Goal: Task Accomplishment & Management: Use online tool/utility

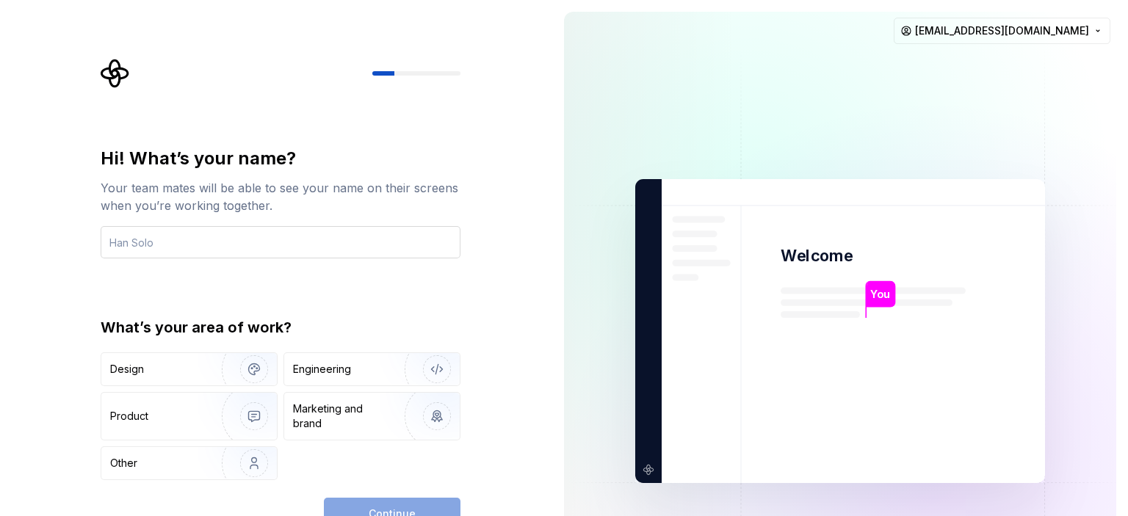
click at [347, 235] on input "text" at bounding box center [281, 242] width 360 height 32
type input "Guven"
click at [248, 377] on img "button" at bounding box center [244, 369] width 94 height 98
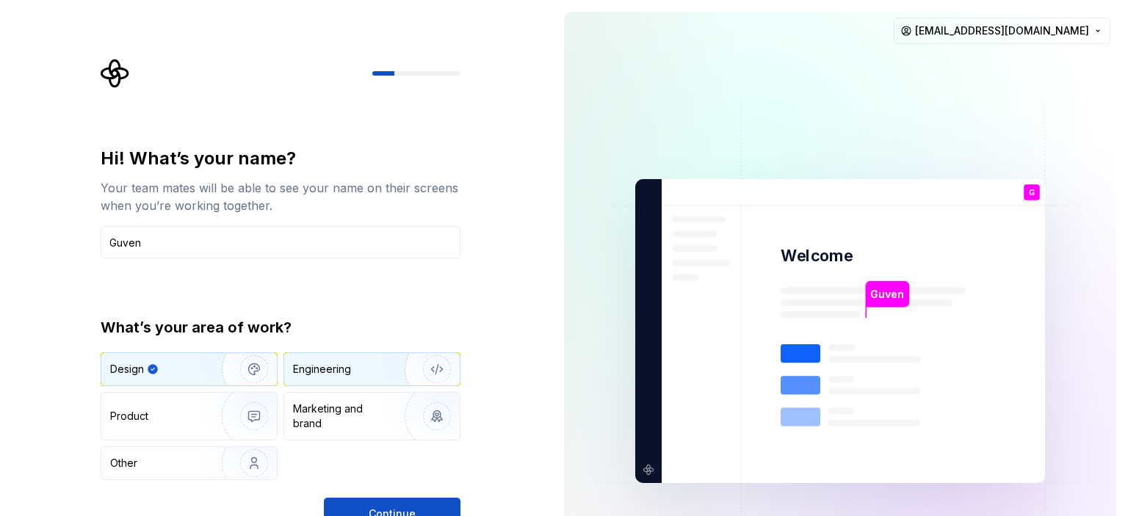
click at [351, 374] on div "Engineering" at bounding box center [322, 369] width 58 height 15
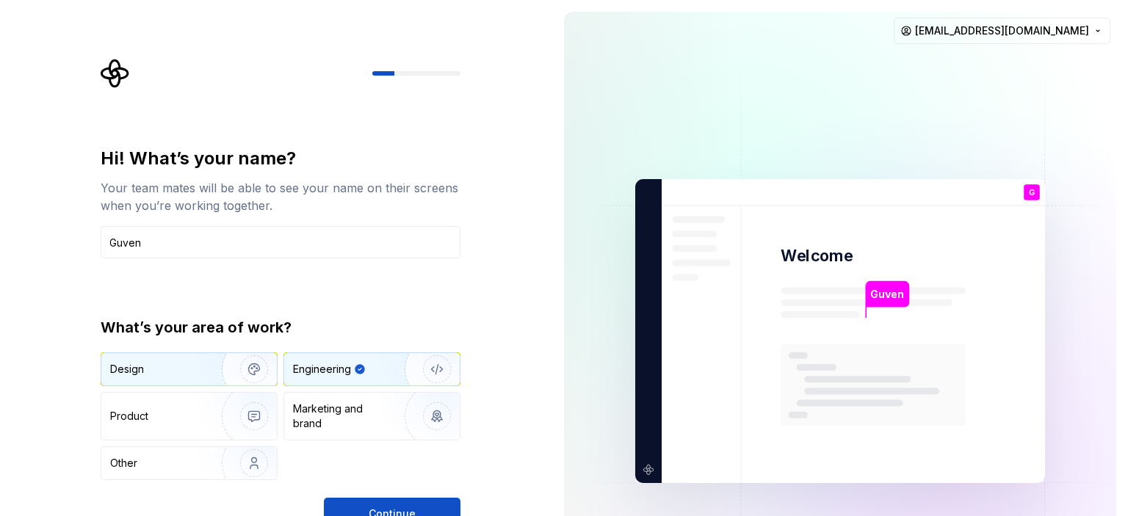
click at [236, 374] on img "button" at bounding box center [244, 369] width 94 height 98
click at [341, 374] on div "Engineering" at bounding box center [322, 369] width 58 height 15
click at [430, 506] on button "Continue" at bounding box center [392, 514] width 137 height 32
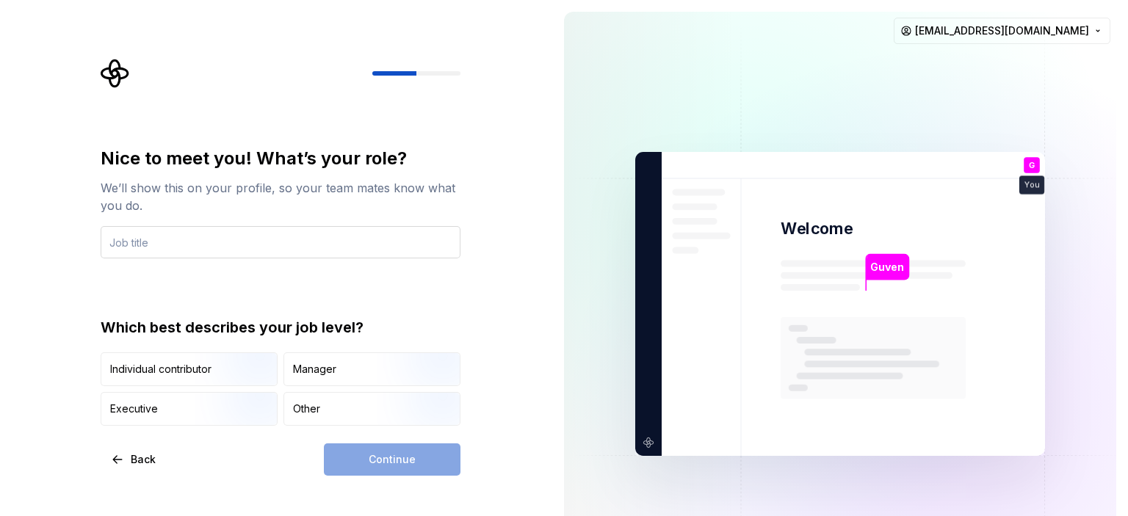
click at [210, 251] on input "text" at bounding box center [281, 242] width 360 height 32
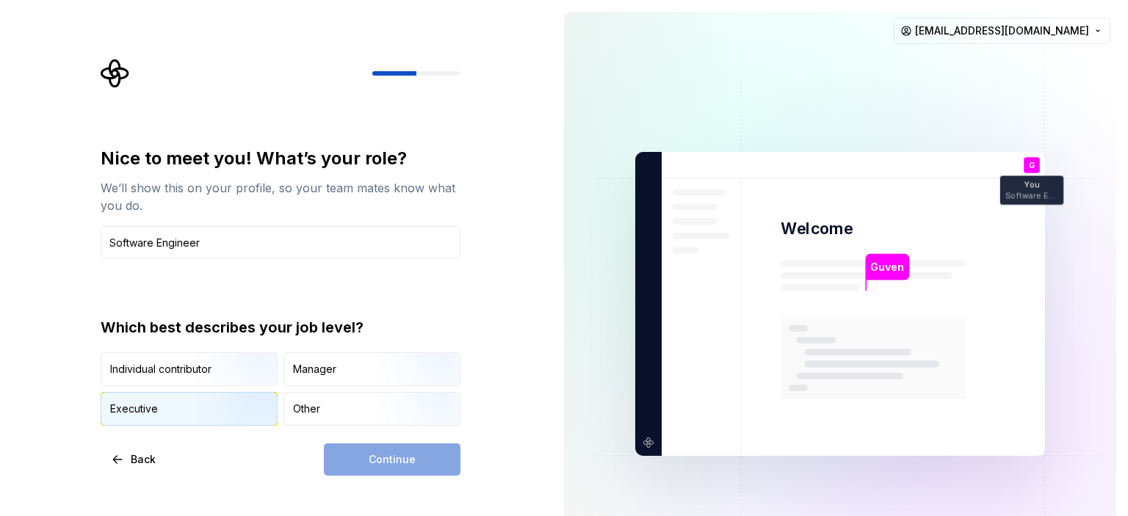
type input "Software Engineer"
click at [212, 410] on img "button" at bounding box center [242, 427] width 94 height 98
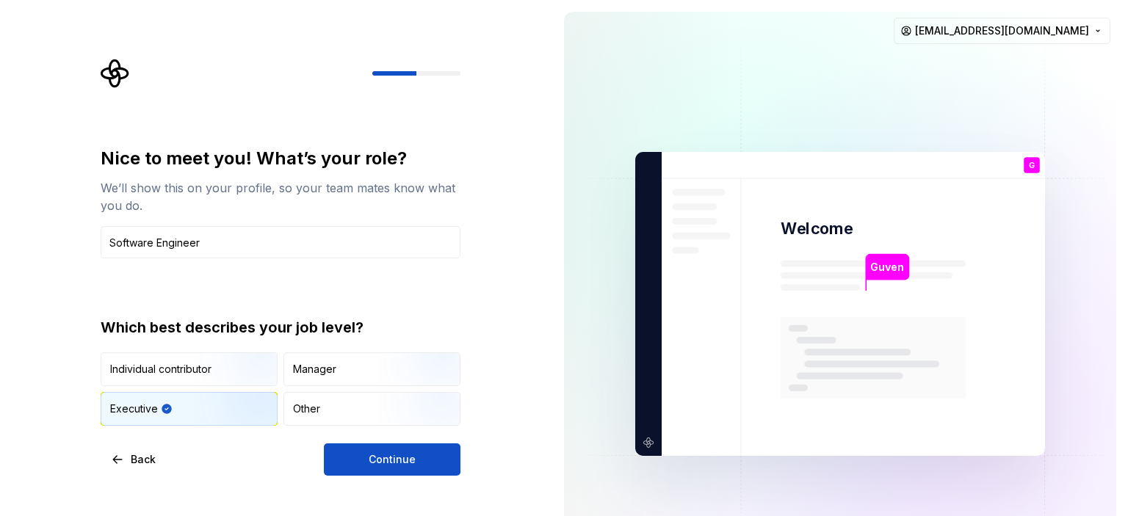
click at [358, 465] on button "Continue" at bounding box center [392, 459] width 137 height 32
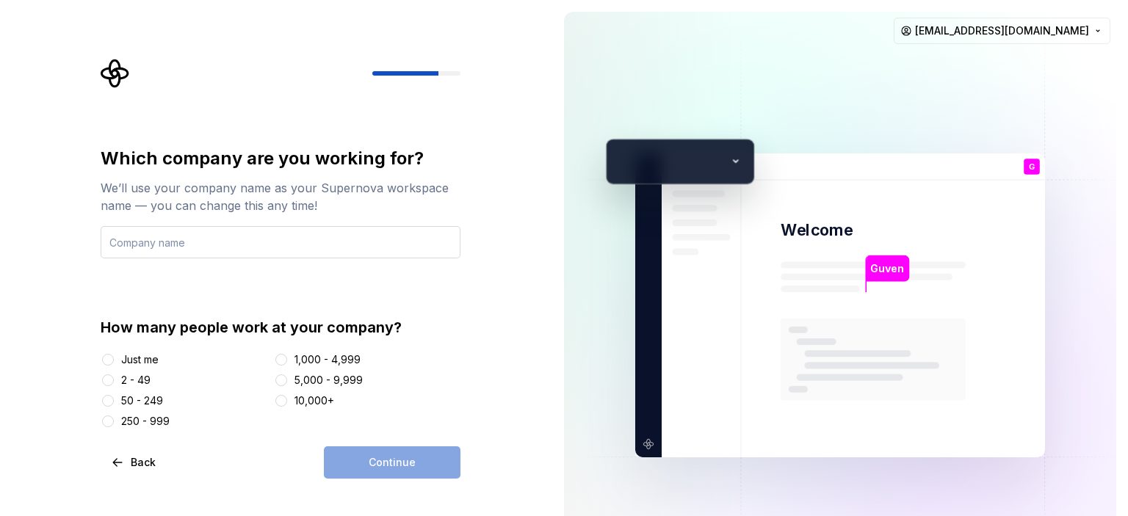
click at [302, 239] on input "text" at bounding box center [281, 242] width 360 height 32
click at [148, 402] on div "50 - 249" at bounding box center [142, 401] width 42 height 15
click at [114, 402] on button "50 - 249" at bounding box center [108, 401] width 12 height 12
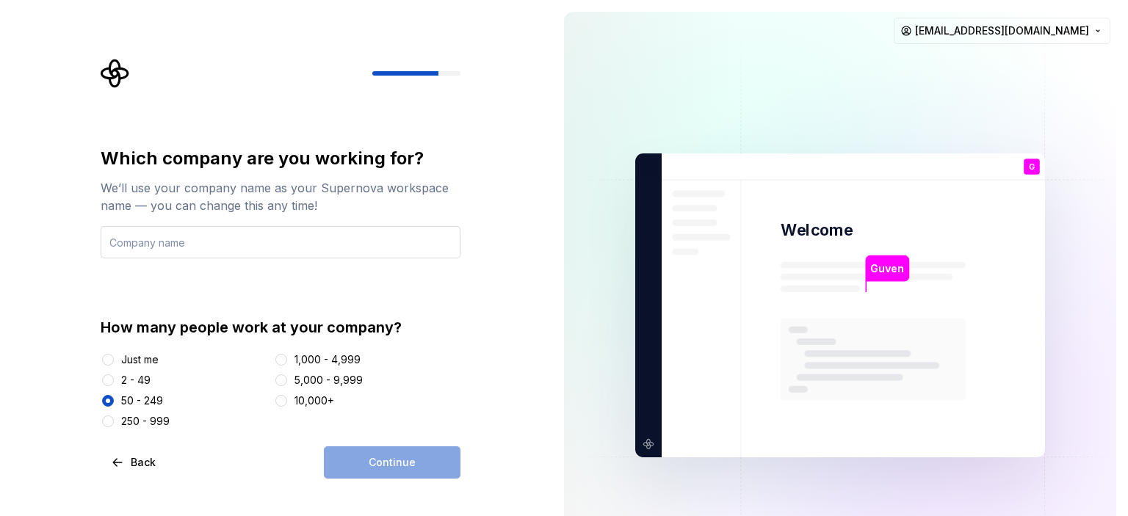
click at [177, 244] on input "text" at bounding box center [281, 242] width 360 height 32
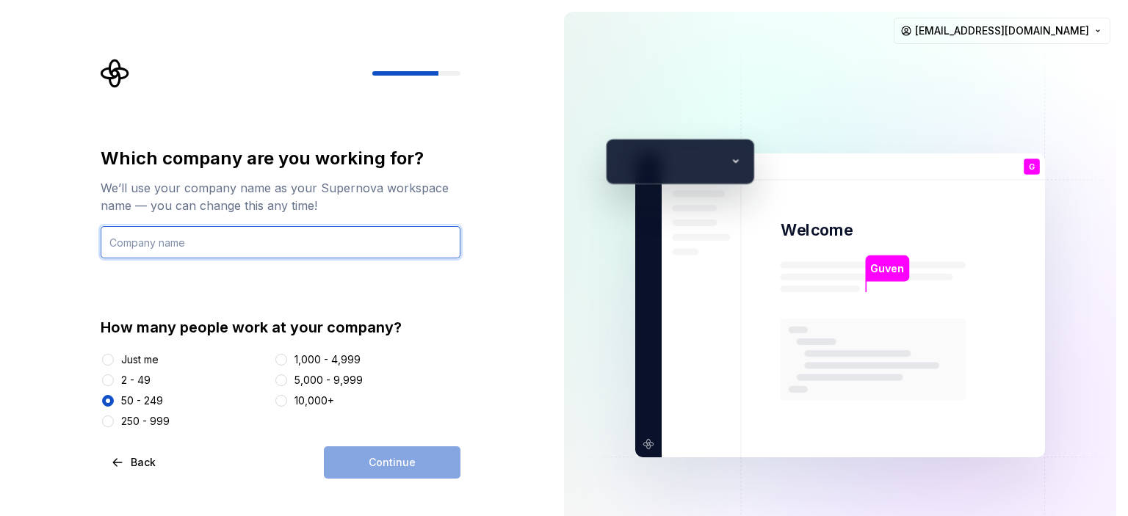
type input "d"
type input "o"
type input "OP"
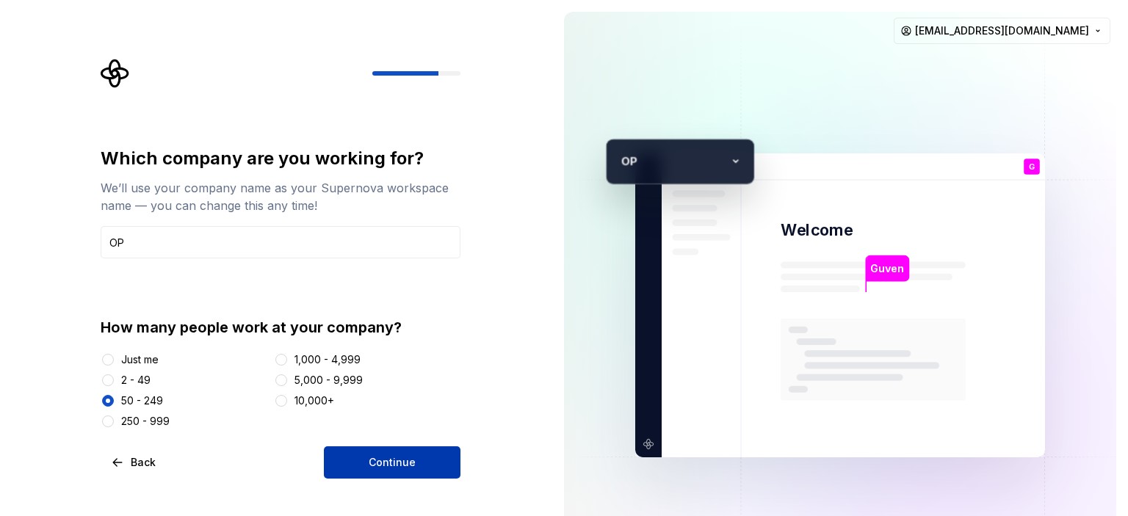
click at [382, 464] on span "Continue" at bounding box center [392, 462] width 47 height 15
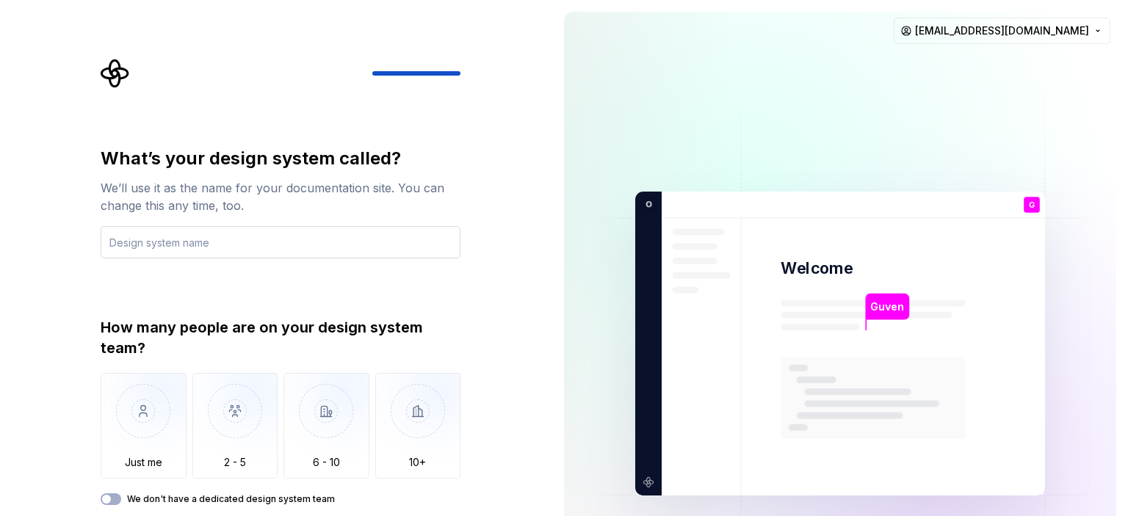
click at [235, 253] on input "text" at bounding box center [281, 242] width 360 height 32
click at [239, 253] on input "text" at bounding box center [281, 242] width 360 height 32
type input "D"
type input "f"
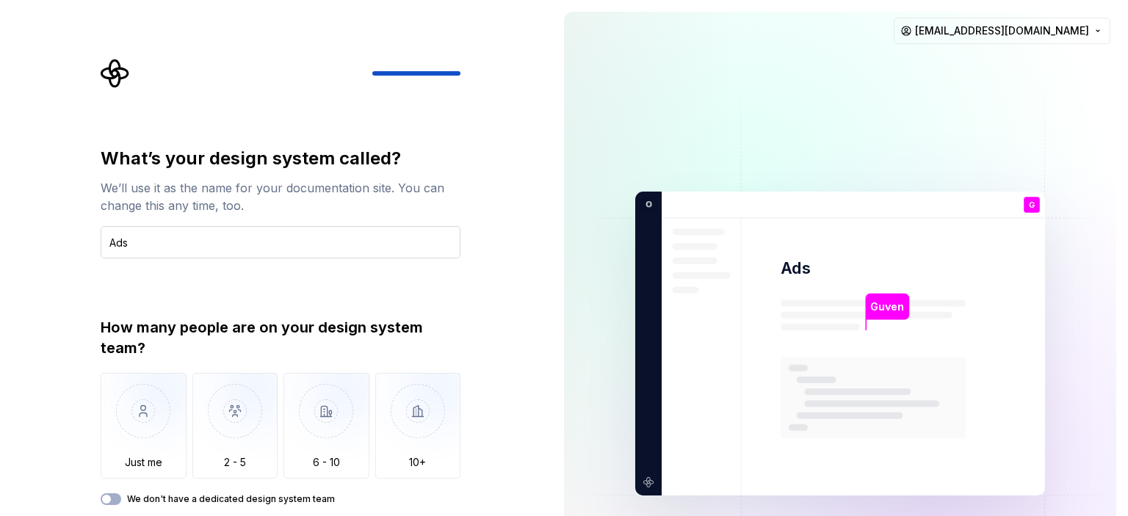
type input "Adsd"
click at [258, 242] on input "Adsd" at bounding box center [281, 242] width 360 height 32
type input "3"
click at [294, 244] on input "3" at bounding box center [281, 242] width 360 height 32
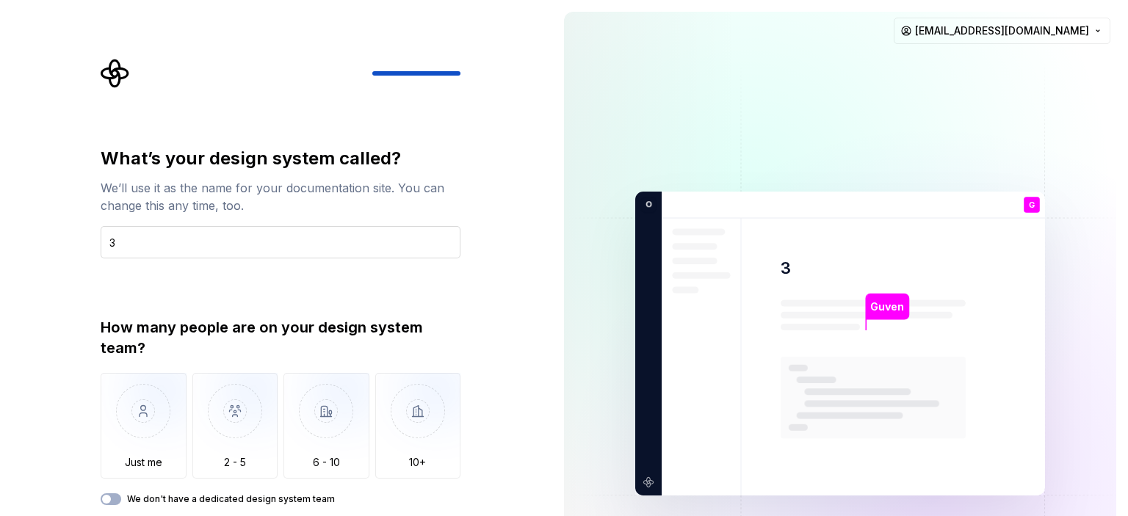
click at [294, 244] on input "3" at bounding box center [281, 242] width 360 height 32
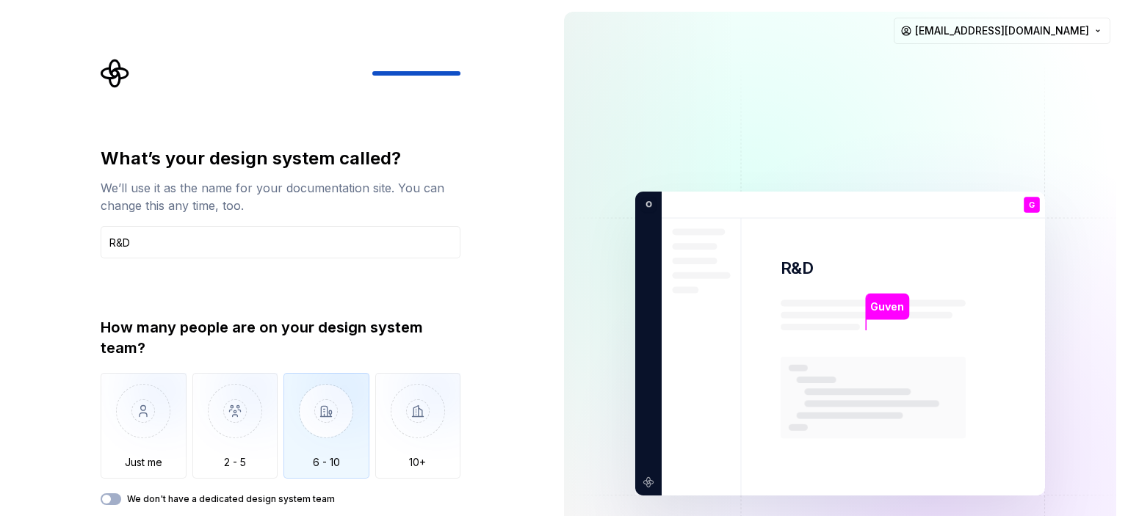
click at [322, 463] on img "button" at bounding box center [326, 422] width 86 height 98
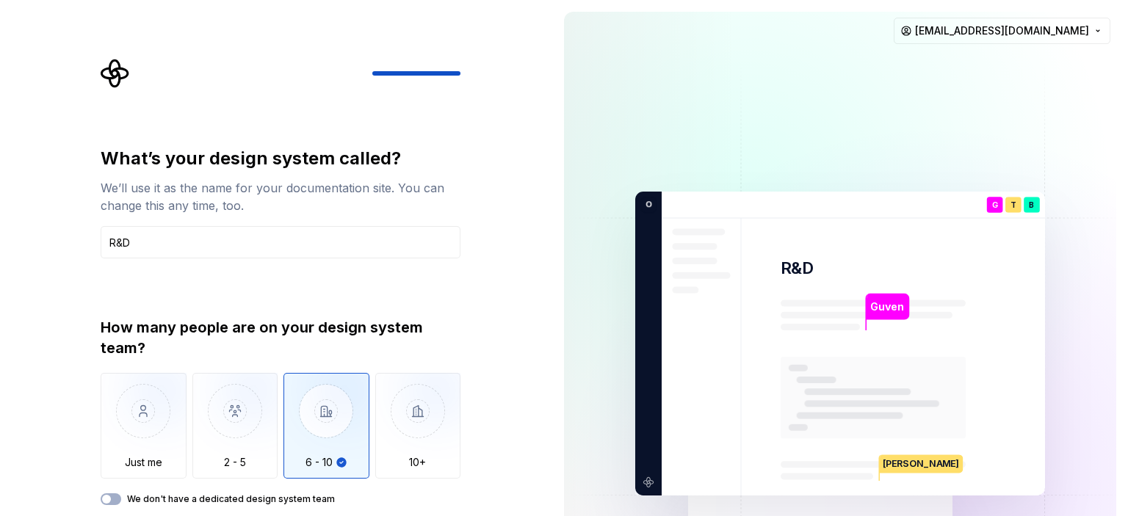
click at [93, 206] on div "What’s your design system called? We’ll use it as the name for your documentati…" at bounding box center [285, 307] width 386 height 496
drag, startPoint x: 1127, startPoint y: 41, endPoint x: 1121, endPoint y: 68, distance: 27.1
click at [1121, 67] on div "Guven R&D G You Software Engineer T B +3 O P Thomas Brooke Jamie fenacargeguven…" at bounding box center [840, 343] width 576 height 687
click at [559, 137] on div "Guven R&D G You Software Engineer T B +3 O P Thomas Brooke Jamie fenacargeguven…" at bounding box center [840, 343] width 576 height 687
drag, startPoint x: 556, startPoint y: 203, endPoint x: 545, endPoint y: 225, distance: 24.3
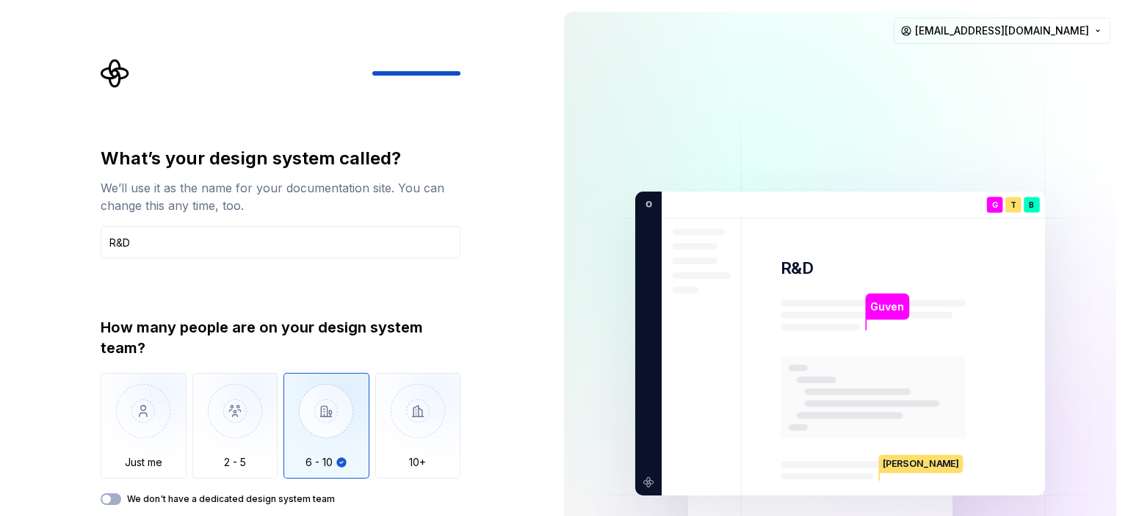
drag, startPoint x: 547, startPoint y: 186, endPoint x: 511, endPoint y: 366, distance: 182.7
click at [461, 72] on div "What’s your design system called? We’ll use it as the name for your documentati…" at bounding box center [285, 307] width 386 height 496
click at [1127, 41] on div "Guven R&D G You Software Engineer T B +3 O P Thomas Brooke Jamie fenacargeguven…" at bounding box center [840, 343] width 576 height 687
drag, startPoint x: 1127, startPoint y: 41, endPoint x: 1122, endPoint y: 72, distance: 31.3
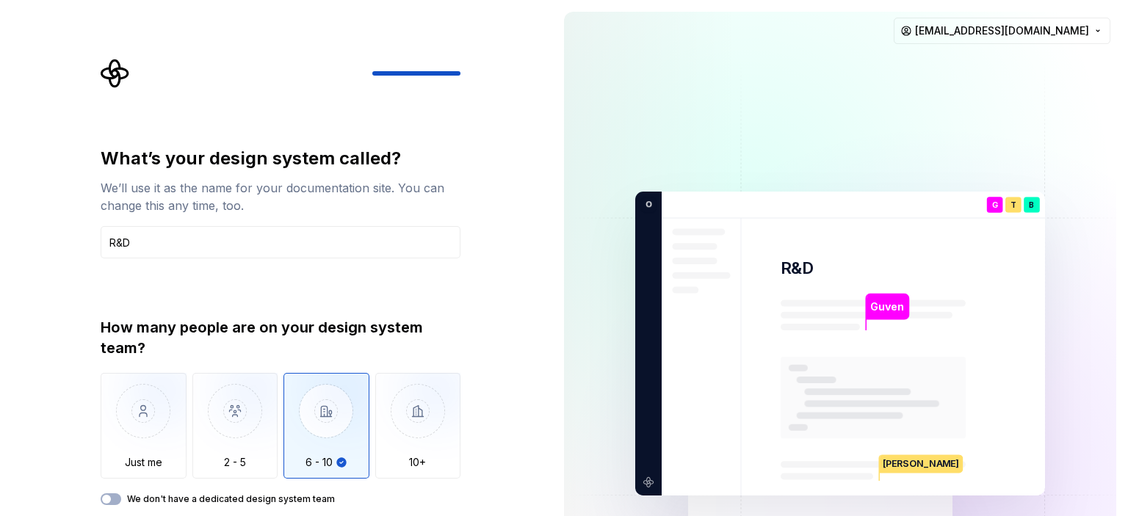
click at [1123, 68] on div "Guven R&D G You Software Engineer T B +3 O P Thomas Brooke Jamie fenacargeguven…" at bounding box center [840, 343] width 576 height 687
click at [298, 501] on label "We don't have a dedicated design system team" at bounding box center [231, 499] width 208 height 12
click at [121, 501] on button "We don't have a dedicated design system team" at bounding box center [111, 499] width 21 height 12
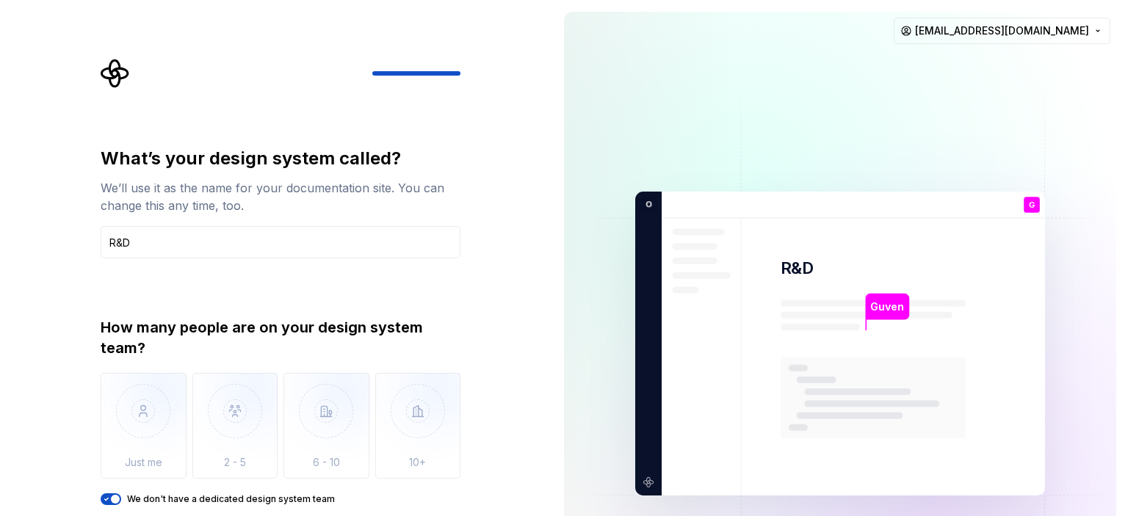
click at [298, 501] on label "We don't have a dedicated design system team" at bounding box center [231, 499] width 208 height 12
click at [121, 501] on button "We don't have a dedicated design system team" at bounding box center [111, 499] width 21 height 12
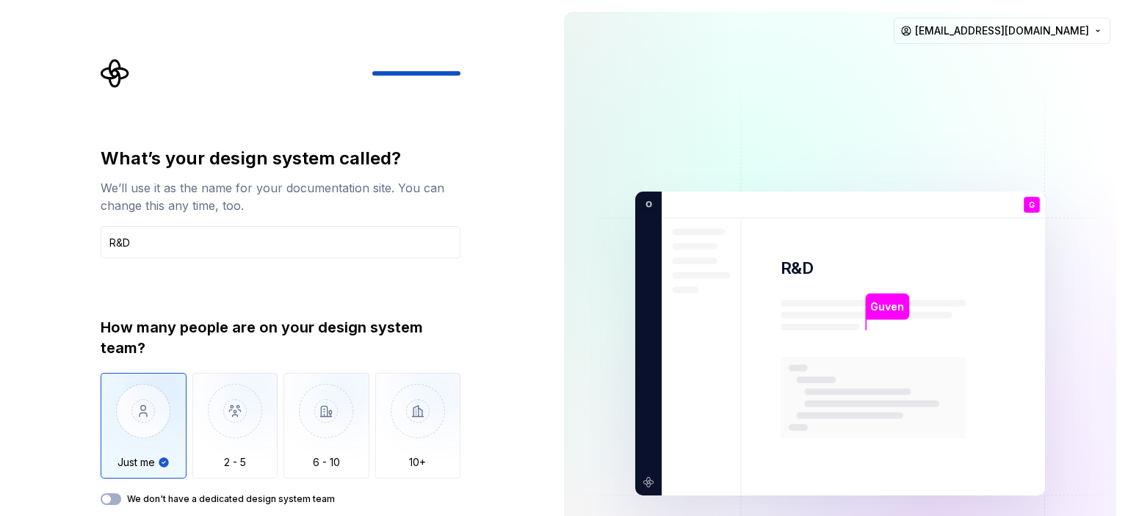
click at [662, 465] on img at bounding box center [840, 344] width 595 height 694
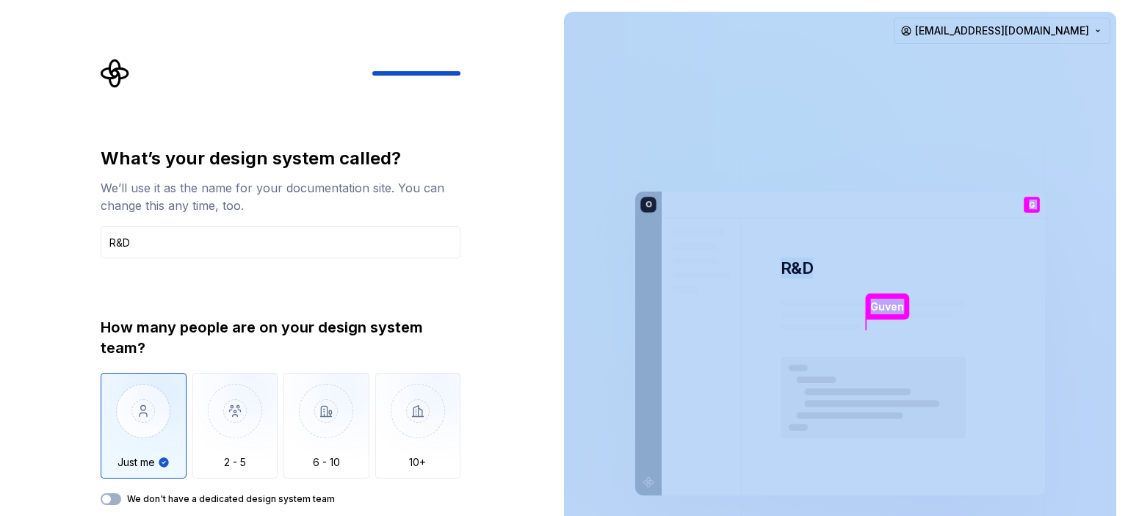
drag, startPoint x: 1034, startPoint y: 209, endPoint x: 950, endPoint y: 265, distance: 100.6
click at [971, 250] on div "Guven R&D G You Software Engineer T B +3 O P Thomas Brooke Jamie" at bounding box center [840, 344] width 410 height 304
click at [934, 294] on img at bounding box center [840, 344] width 595 height 694
click at [850, 260] on img at bounding box center [840, 344] width 595 height 694
click at [806, 255] on img at bounding box center [840, 344] width 595 height 694
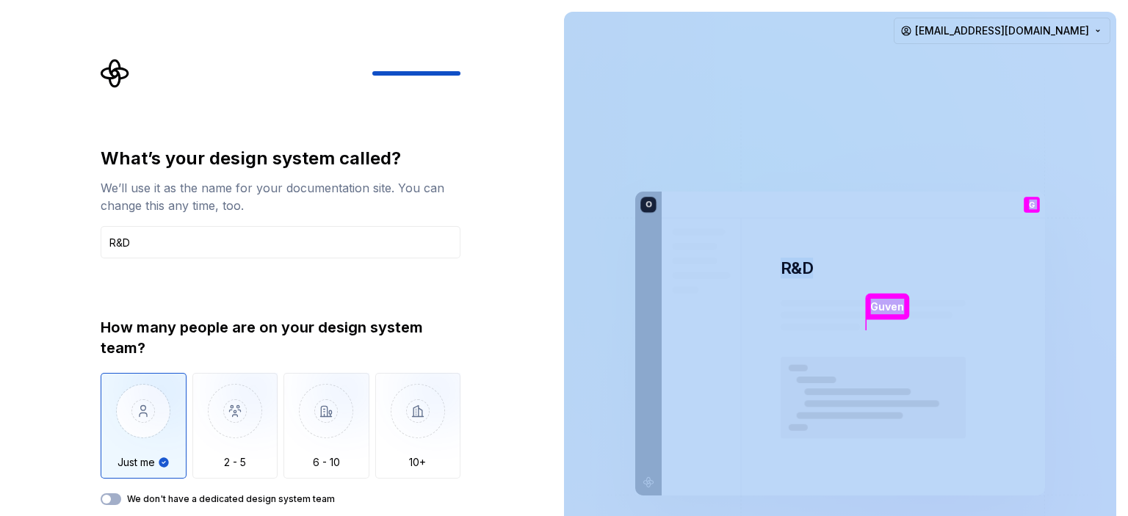
drag, startPoint x: 634, startPoint y: 237, endPoint x: 647, endPoint y: 239, distance: 13.4
click at [634, 236] on img at bounding box center [840, 344] width 595 height 694
drag, startPoint x: 843, startPoint y: 243, endPoint x: 827, endPoint y: 253, distance: 19.1
click at [841, 243] on img at bounding box center [840, 344] width 595 height 694
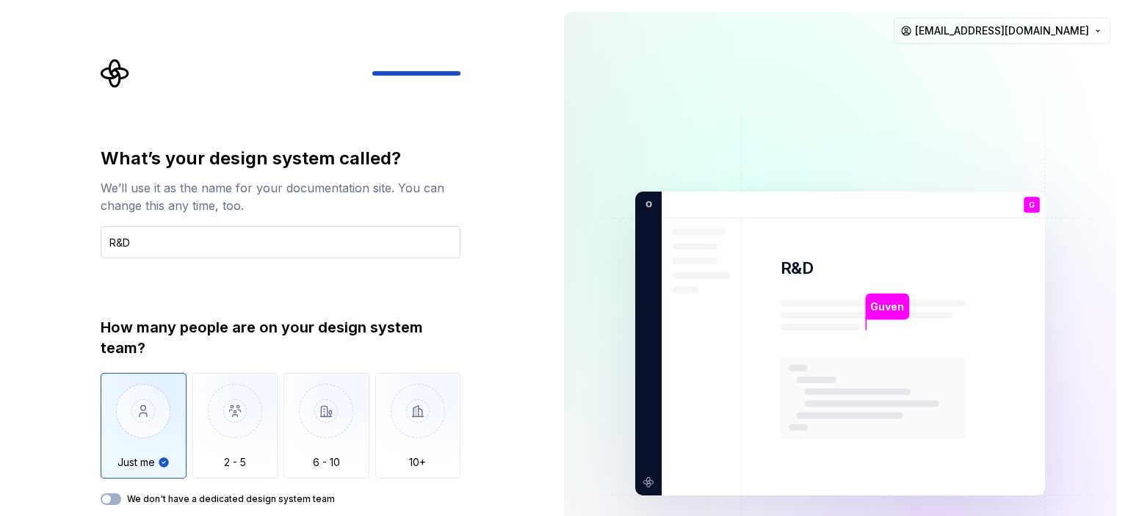
click at [132, 248] on input "R&D" at bounding box center [281, 242] width 360 height 32
click at [336, 427] on img "button" at bounding box center [326, 422] width 86 height 98
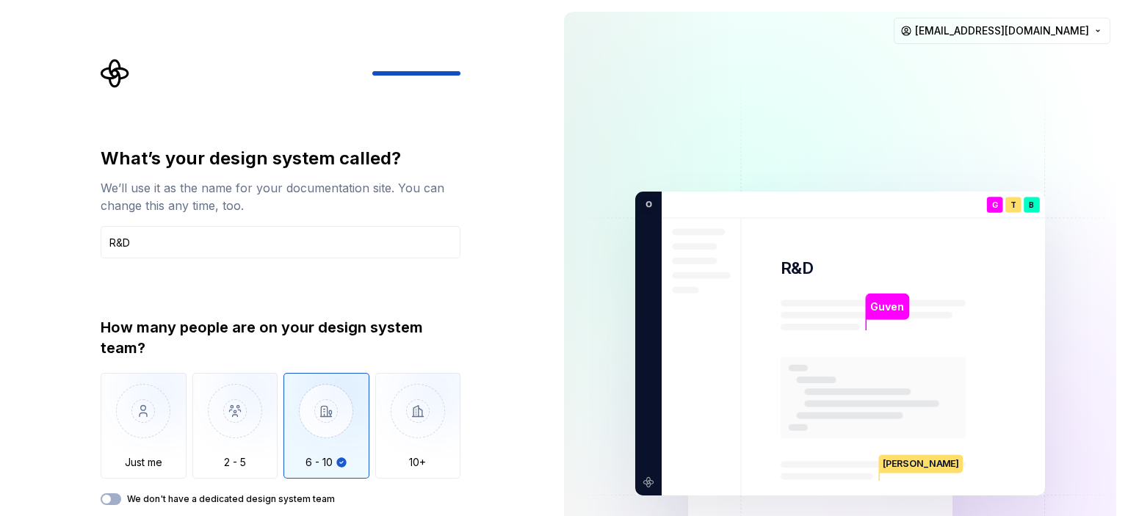
click at [68, 73] on div "What’s your design system called? We’ll use it as the name for your documentati…" at bounding box center [276, 343] width 552 height 687
drag, startPoint x: 1122, startPoint y: 181, endPoint x: 1122, endPoint y: 171, distance: 9.5
click at [543, 331] on div "What’s your design system called? We’ll use it as the name for your documentati…" at bounding box center [276, 343] width 552 height 687
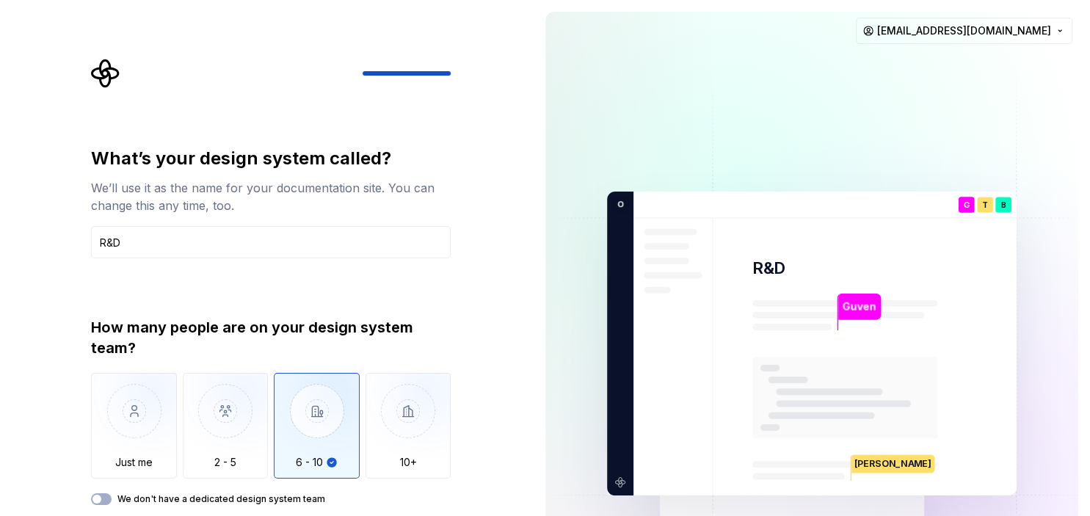
click at [450, 74] on div at bounding box center [451, 73] width 176 height 4
click at [878, 306] on div "Guven" at bounding box center [859, 307] width 43 height 26
click at [866, 307] on p "Guven" at bounding box center [859, 307] width 34 height 16
drag, startPoint x: 866, startPoint y: 307, endPoint x: 921, endPoint y: 266, distance: 68.7
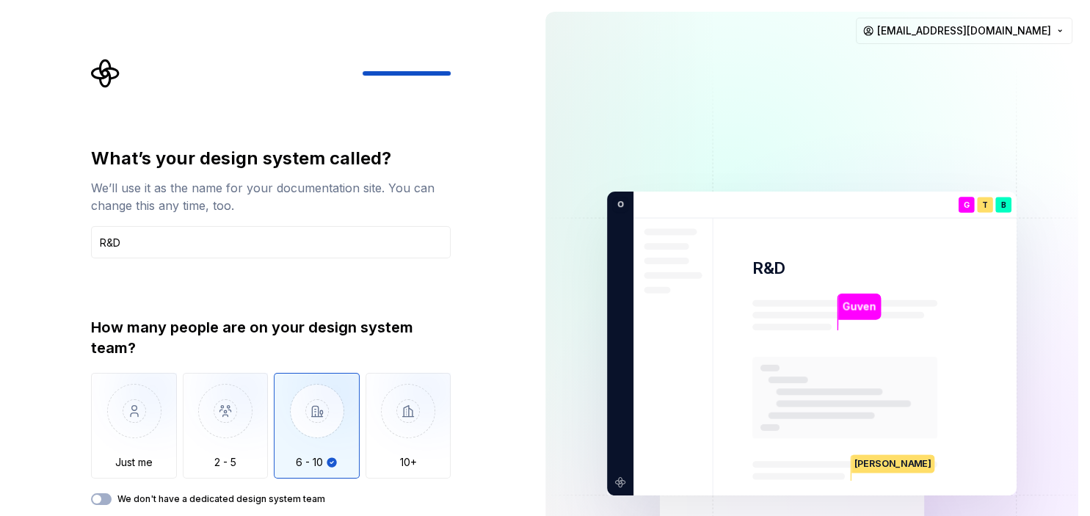
click at [865, 307] on p "Guven" at bounding box center [859, 307] width 34 height 16
click at [941, 223] on p "Software Engineer" at bounding box center [966, 227] width 53 height 8
click at [884, 463] on p "Thomas" at bounding box center [893, 463] width 83 height 18
click at [965, 465] on img at bounding box center [812, 344] width 595 height 694
click at [987, 497] on img at bounding box center [812, 344] width 595 height 694
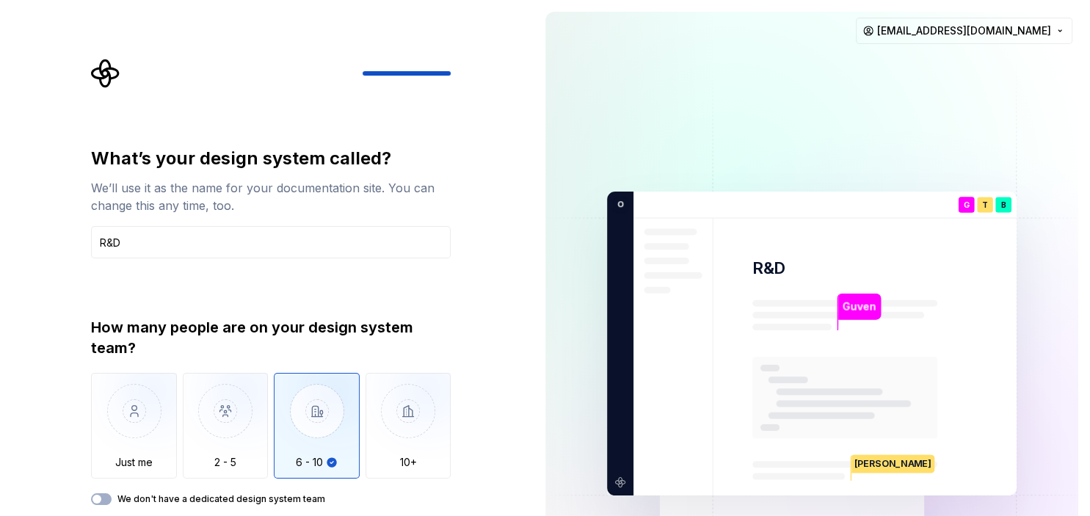
click at [1026, 499] on img at bounding box center [812, 344] width 595 height 694
click at [497, 505] on div "What’s your design system called? We’ll use it as the name for your documentati…" at bounding box center [267, 343] width 534 height 687
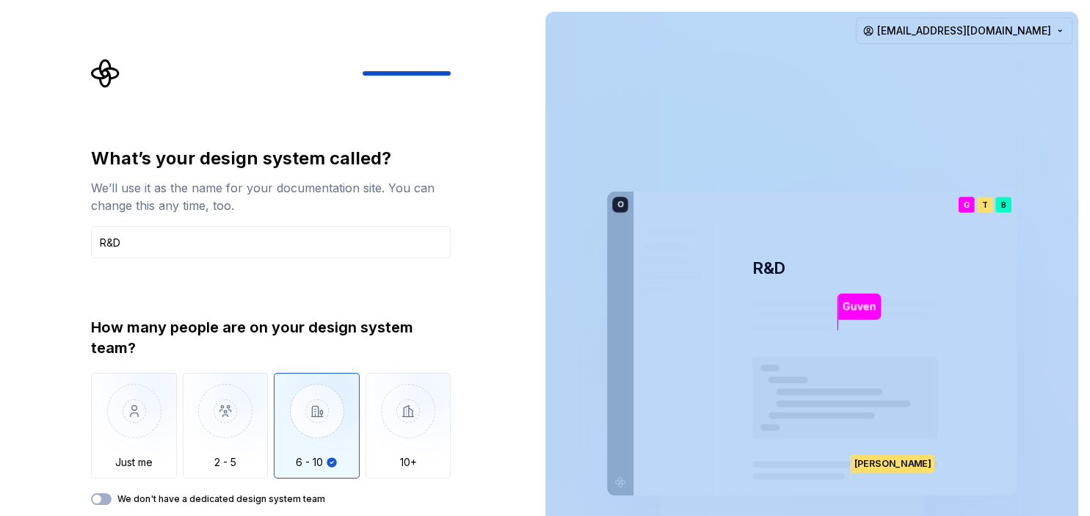
drag, startPoint x: 492, startPoint y: 504, endPoint x: 545, endPoint y: 500, distance: 53.0
click at [545, 500] on div "What’s your design system called? We’ll use it as the name for your documentati…" at bounding box center [545, 343] width 1090 height 687
click at [405, 452] on img "button" at bounding box center [409, 422] width 86 height 98
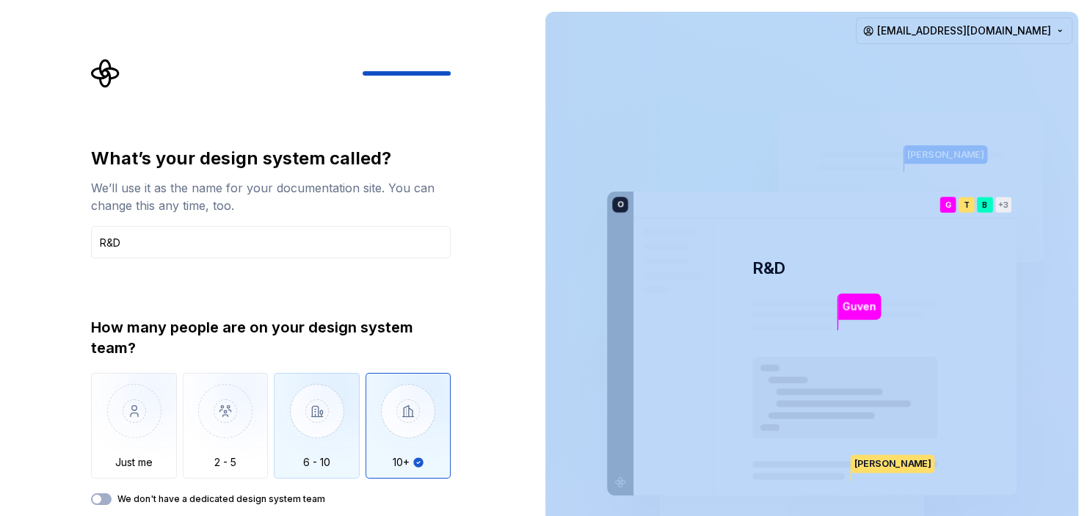
click at [352, 449] on img "button" at bounding box center [317, 422] width 86 height 98
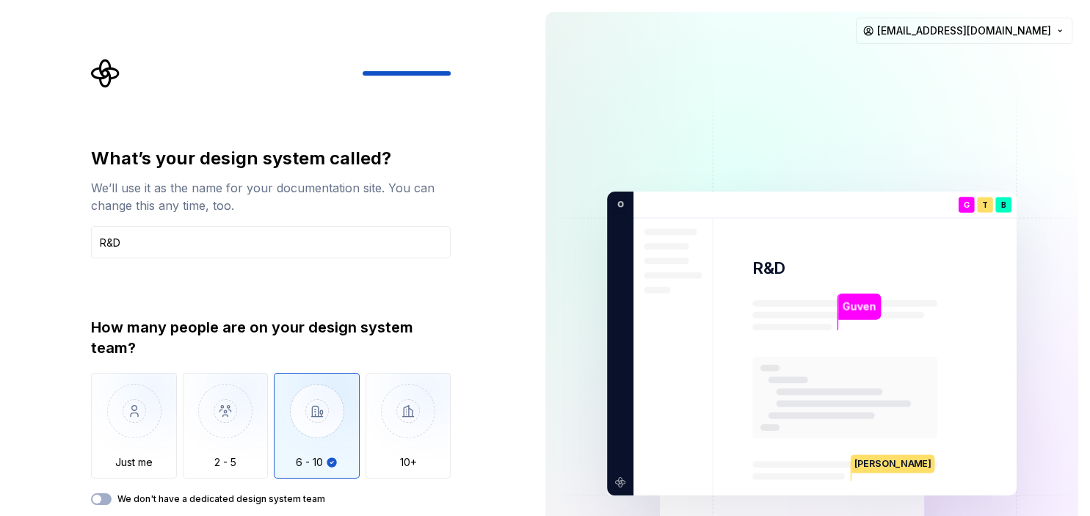
click at [178, 210] on div "We’ll use it as the name for your documentation site. You can change this any t…" at bounding box center [271, 196] width 360 height 35
click at [150, 235] on input "R&D" at bounding box center [271, 242] width 360 height 32
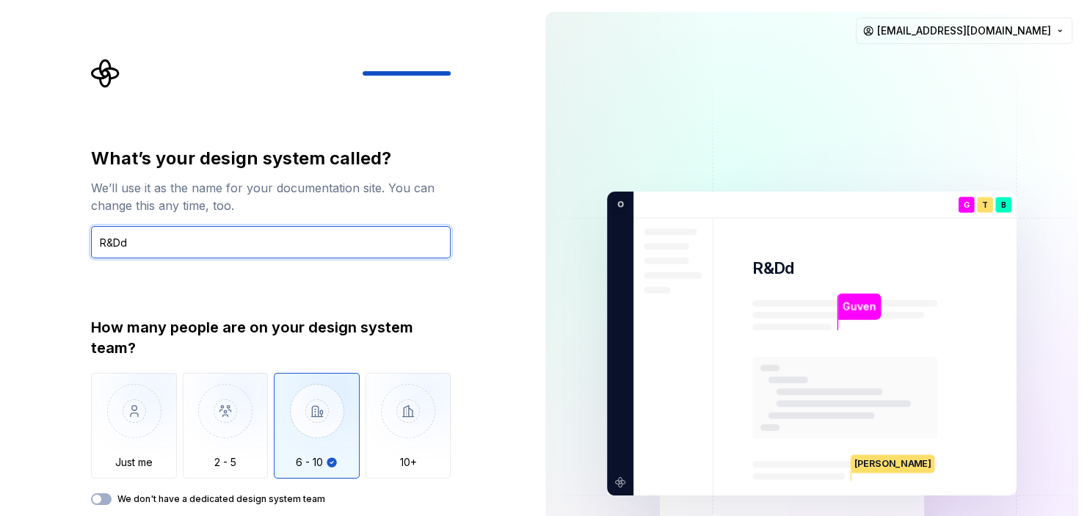
type input "R&D"
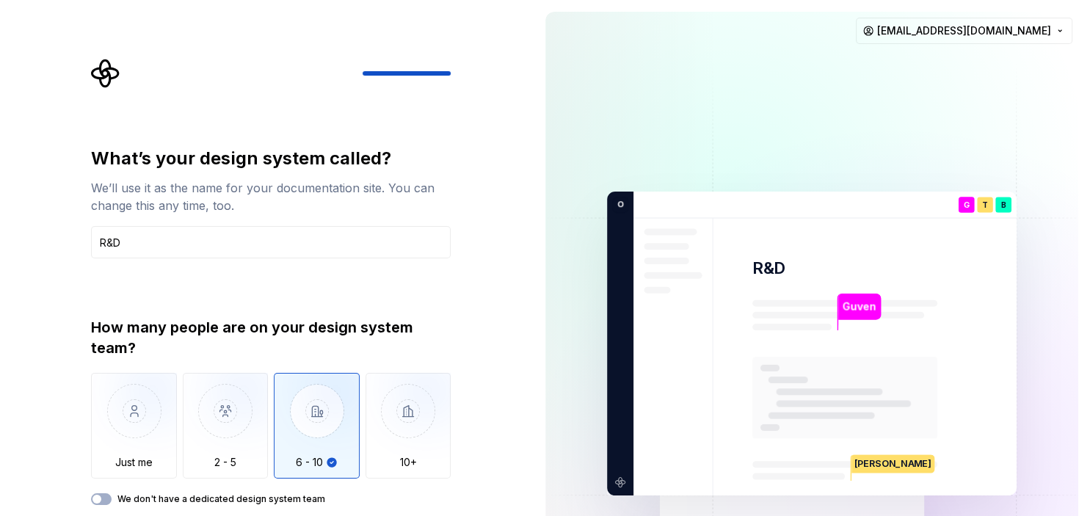
click at [40, 137] on div "What’s your design system called? We’ll use it as the name for your documentati…" at bounding box center [267, 343] width 534 height 687
click at [102, 81] on icon "Supernova Logo" at bounding box center [105, 73] width 29 height 29
click at [433, 69] on div at bounding box center [271, 73] width 360 height 29
click at [437, 70] on div at bounding box center [271, 73] width 360 height 29
click at [444, 74] on div at bounding box center [451, 73] width 176 height 4
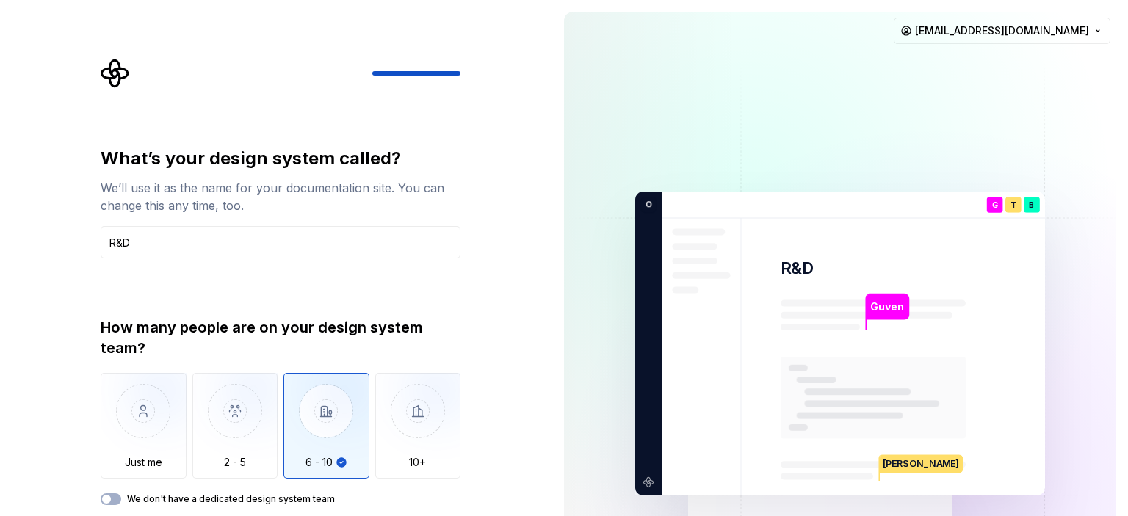
drag, startPoint x: 554, startPoint y: 235, endPoint x: 560, endPoint y: 361, distance: 126.4
drag, startPoint x: 565, startPoint y: 298, endPoint x: 567, endPoint y: 380, distance: 81.5
drag, startPoint x: 965, startPoint y: 485, endPoint x: 956, endPoint y: 503, distance: 20.7
drag, startPoint x: 956, startPoint y: 504, endPoint x: 921, endPoint y: 504, distance: 35.2
click at [954, 504] on img at bounding box center [840, 344] width 595 height 694
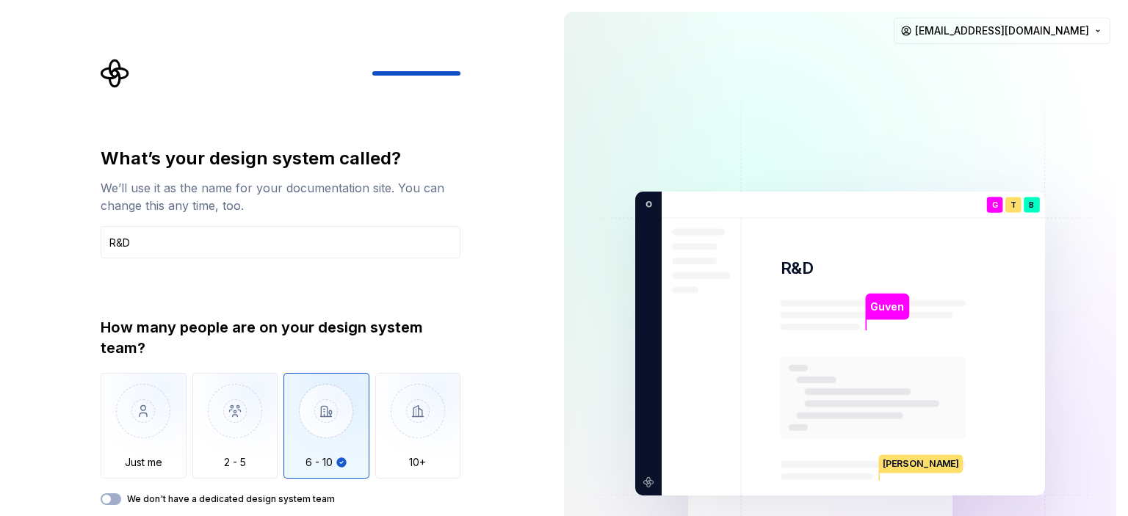
drag, startPoint x: 535, startPoint y: 483, endPoint x: 509, endPoint y: 483, distance: 26.4
click at [524, 483] on div "What’s your design system called? We’ll use it as the name for your documentati…" at bounding box center [276, 343] width 552 height 687
drag, startPoint x: 509, startPoint y: 483, endPoint x: 480, endPoint y: 479, distance: 29.0
click at [504, 483] on div "What’s your design system called? We’ll use it as the name for your documentati…" at bounding box center [276, 343] width 552 height 687
drag, startPoint x: 480, startPoint y: 479, endPoint x: 457, endPoint y: 471, distance: 24.6
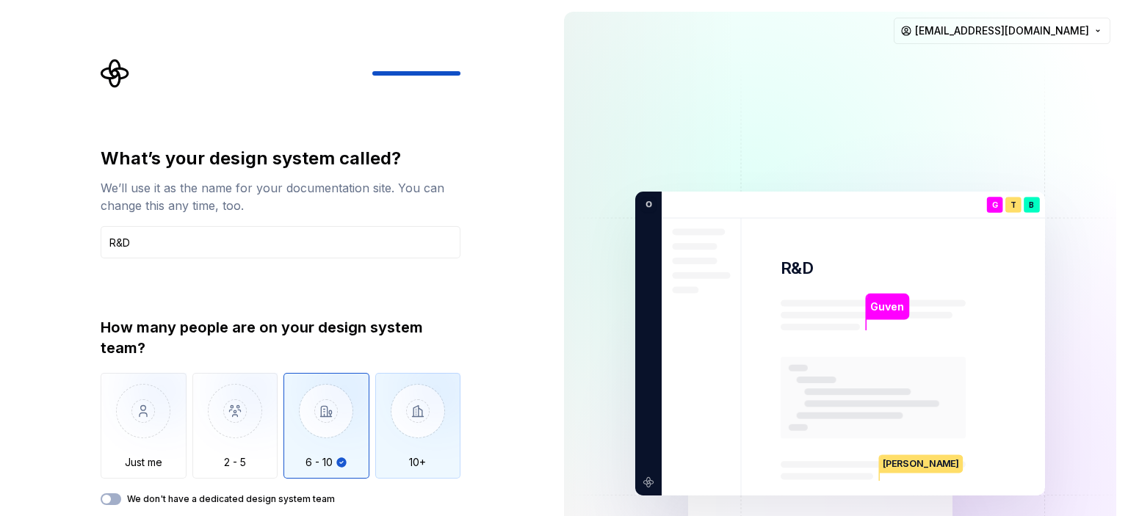
click at [477, 477] on div "What’s your design system called? We’ll use it as the name for your documentati…" at bounding box center [276, 343] width 552 height 687
drag, startPoint x: 441, startPoint y: 470, endPoint x: 378, endPoint y: 476, distance: 63.5
click at [428, 470] on button "10+" at bounding box center [418, 426] width 86 height 106
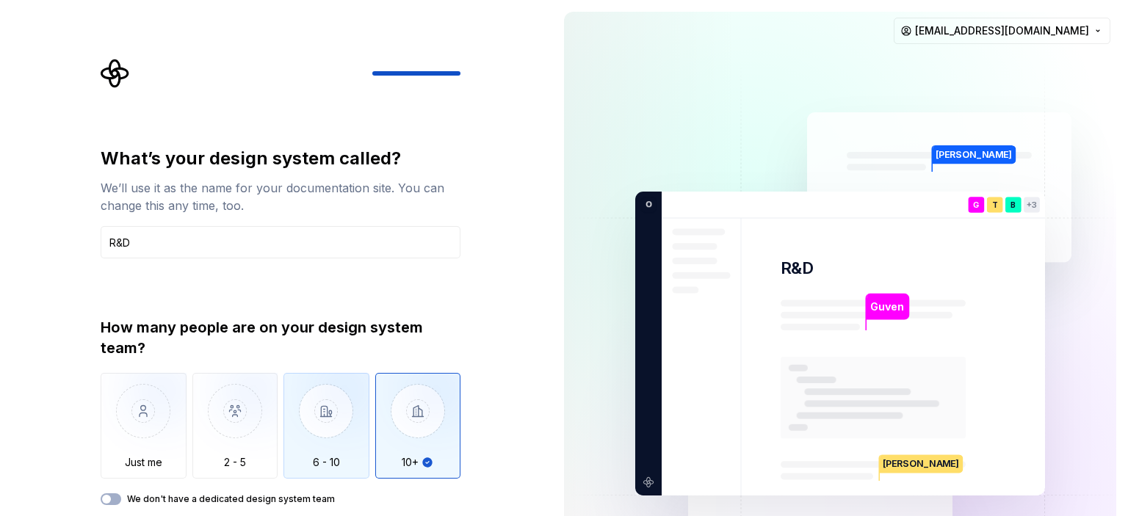
click at [338, 441] on img "button" at bounding box center [326, 422] width 86 height 98
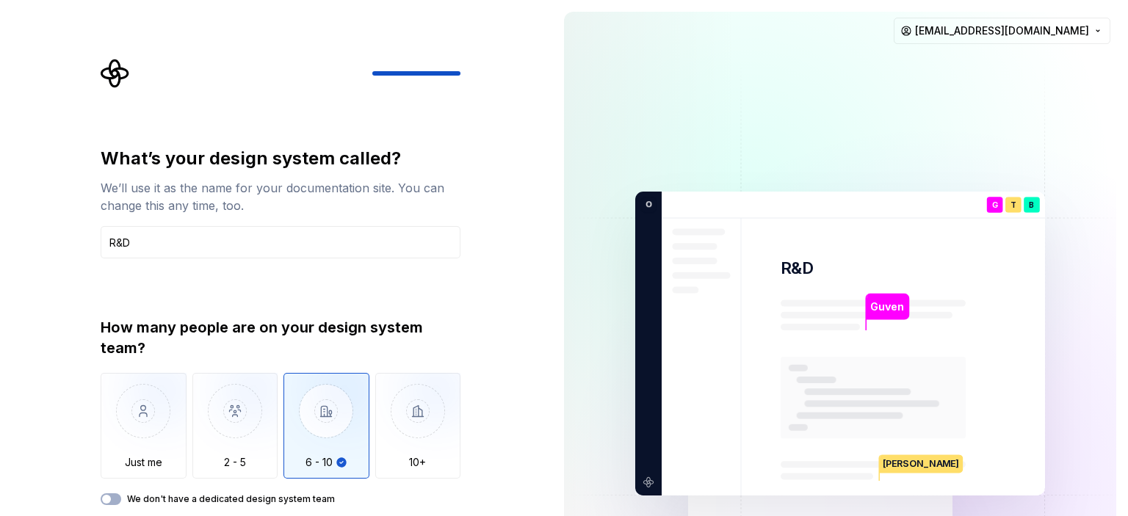
click at [354, 195] on div "We’ll use it as the name for your documentation site. You can change this any t…" at bounding box center [281, 196] width 360 height 35
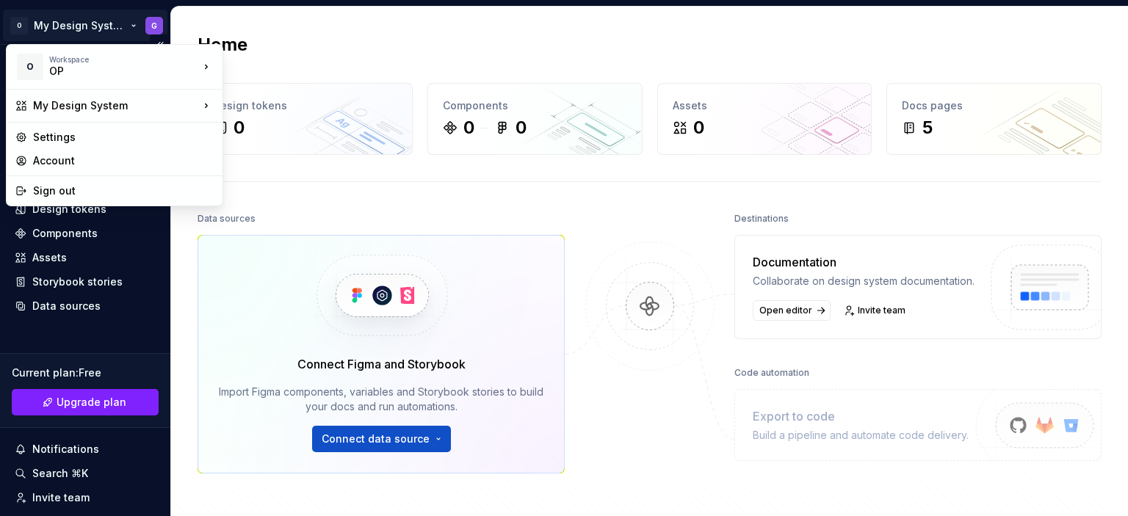
click at [132, 32] on html "O My Design System G Home Documentation Analytics Code automation Design system…" at bounding box center [564, 258] width 1128 height 516
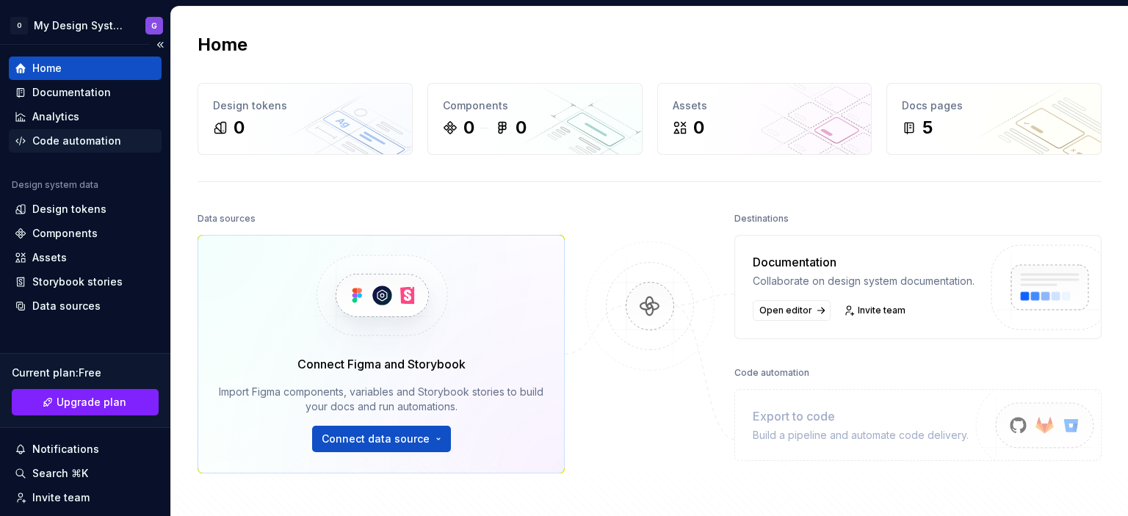
click at [118, 142] on div "Code automation" at bounding box center [85, 141] width 141 height 15
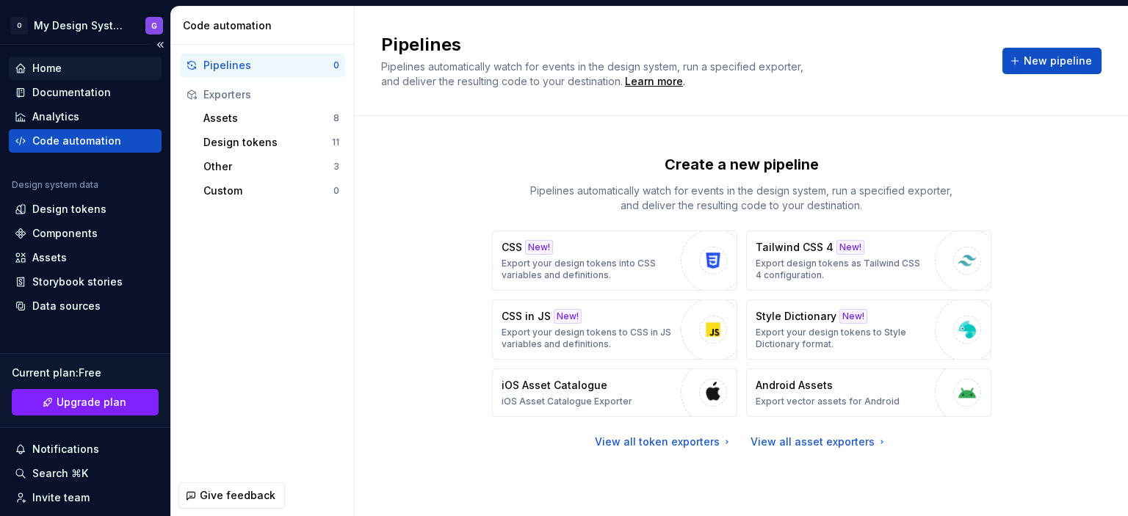
click at [106, 65] on div "Home" at bounding box center [85, 68] width 141 height 15
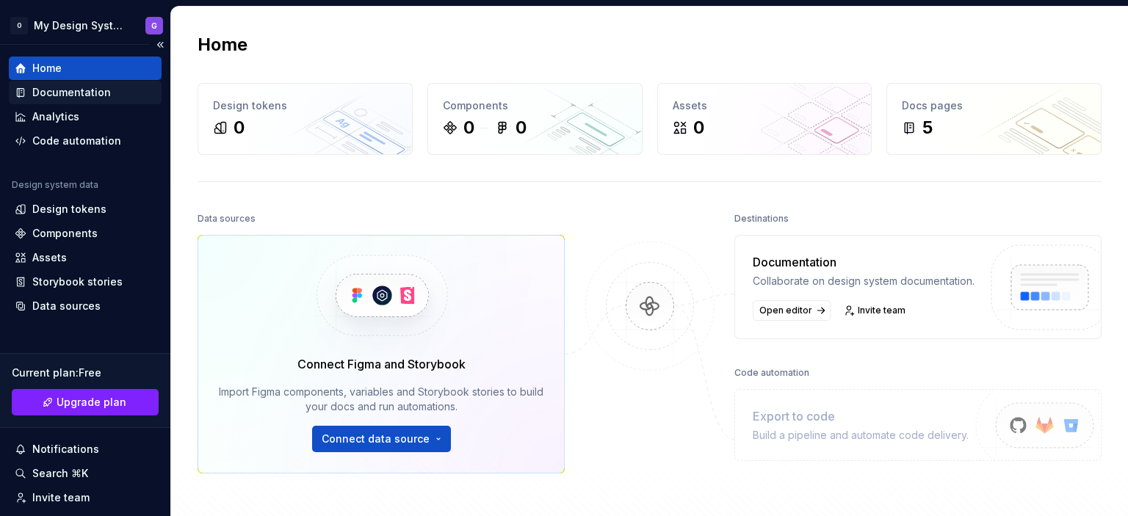
click at [109, 84] on div "Documentation" at bounding box center [85, 92] width 153 height 23
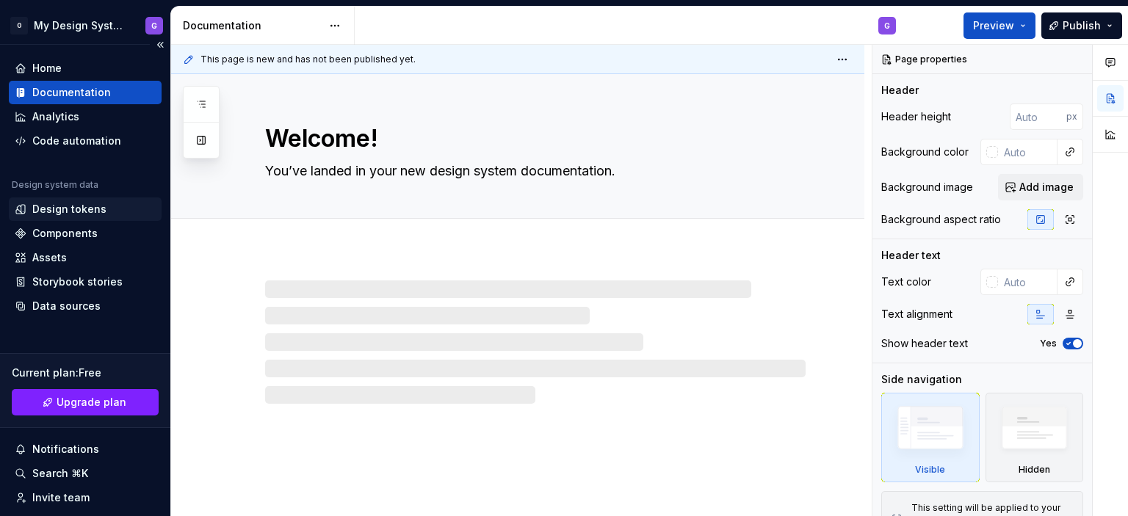
click at [101, 209] on div "Design tokens" at bounding box center [69, 209] width 74 height 15
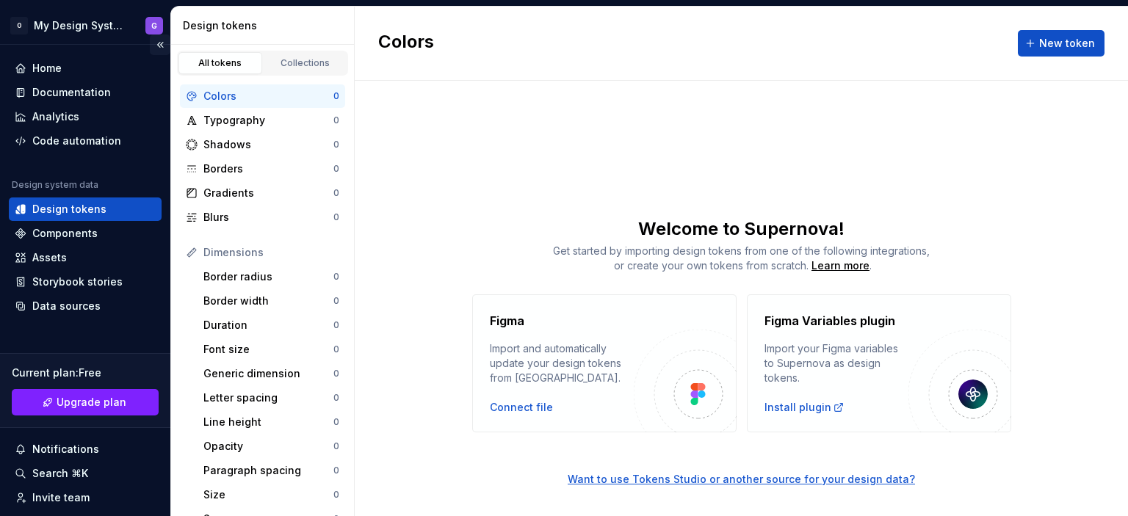
click at [159, 50] on button "Collapse sidebar" at bounding box center [160, 45] width 21 height 21
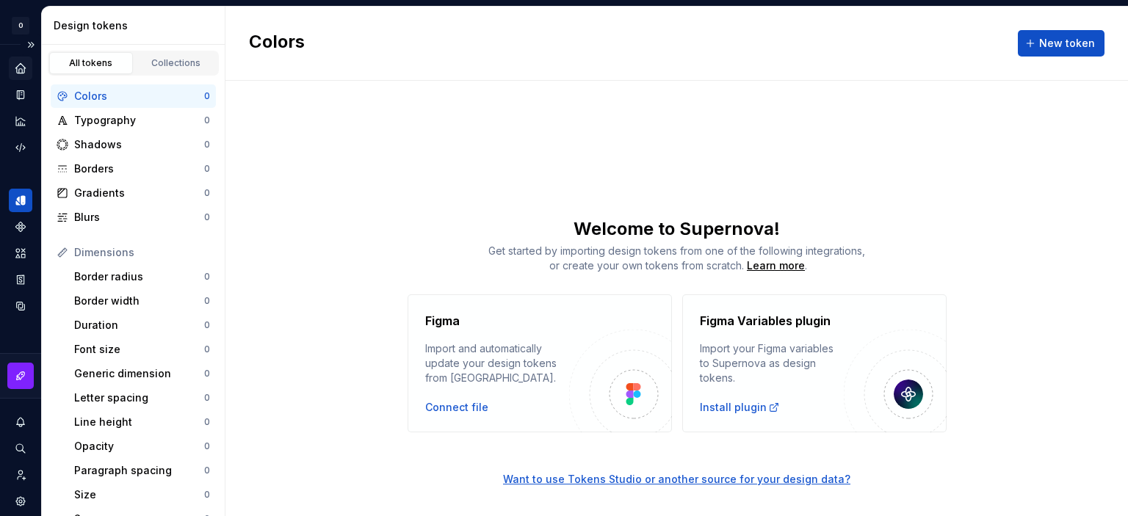
click at [16, 70] on icon "Home" at bounding box center [20, 68] width 10 height 10
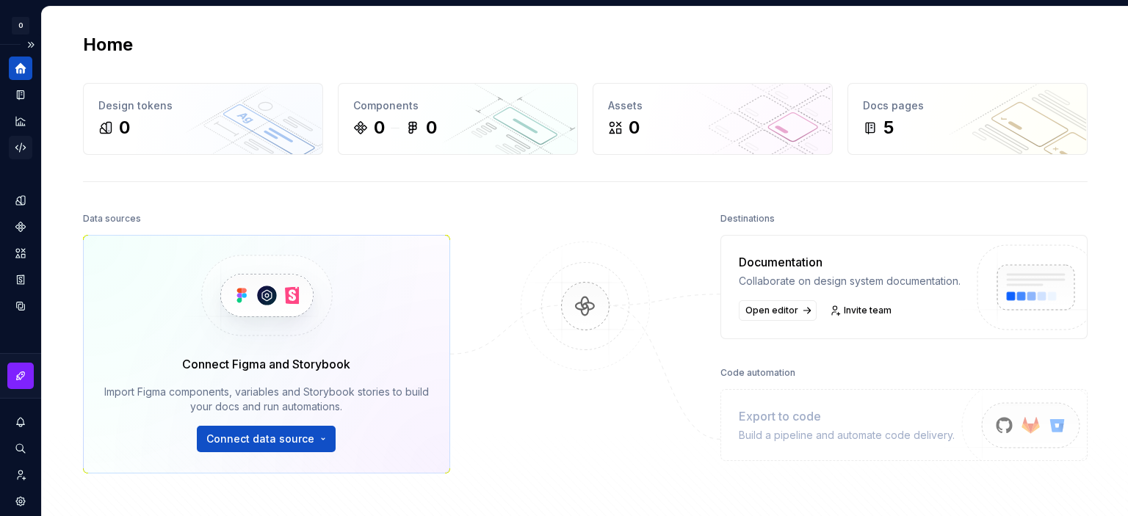
click at [29, 145] on div "Code automation" at bounding box center [20, 147] width 23 height 23
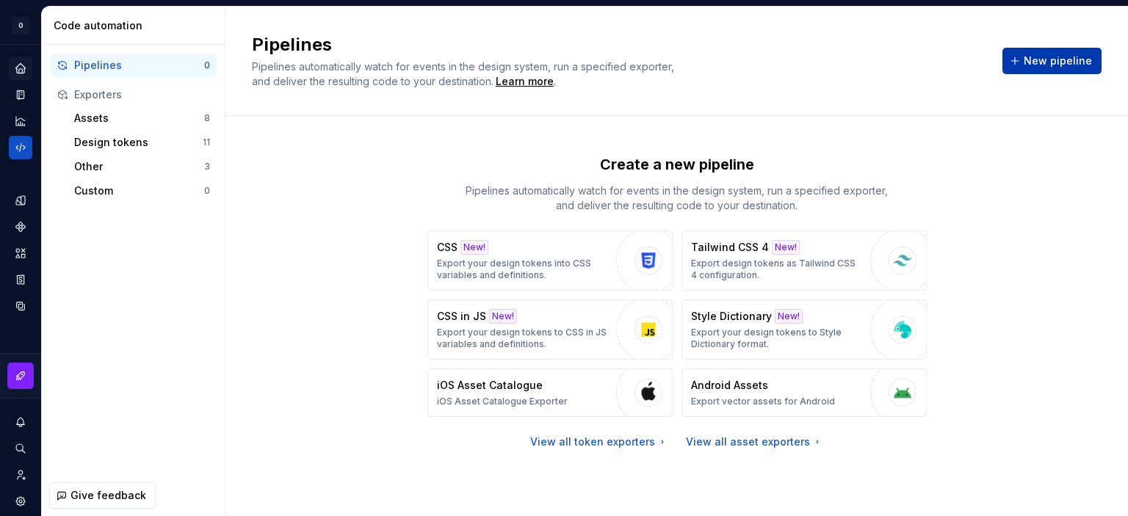
click at [1078, 70] on button "New pipeline" at bounding box center [1051, 61] width 99 height 26
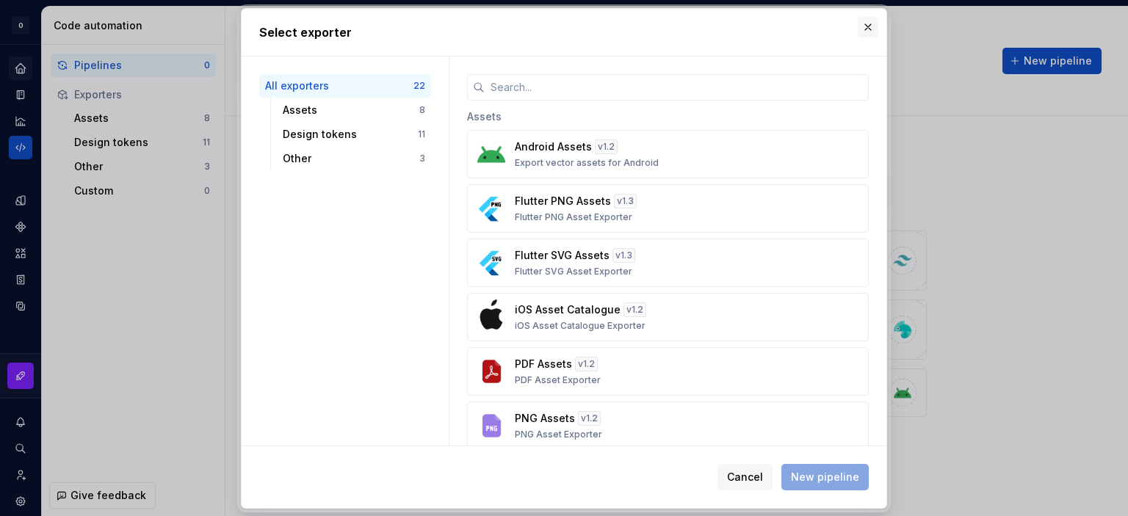
click at [866, 28] on button "button" at bounding box center [868, 27] width 21 height 21
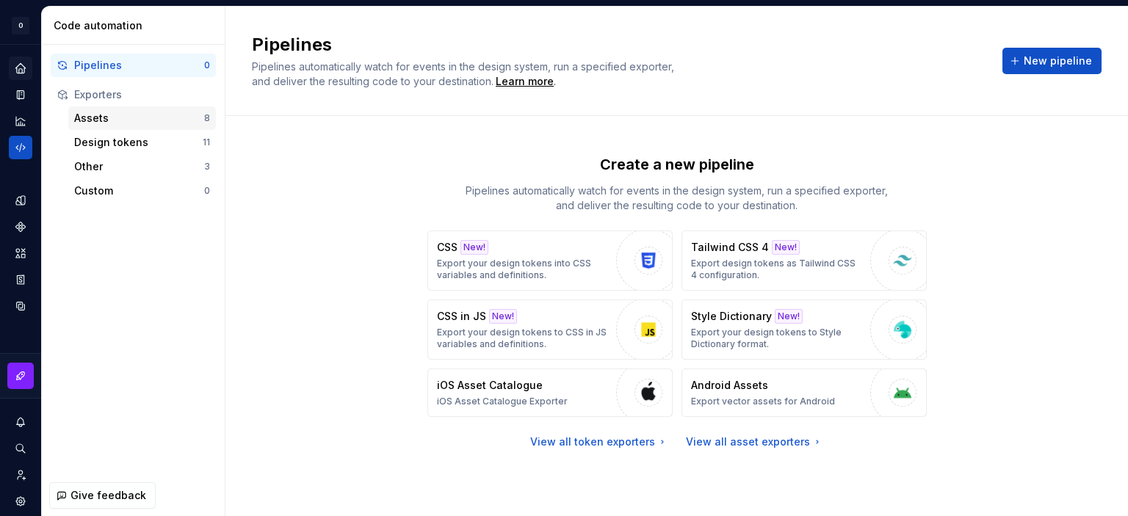
click at [79, 123] on div "Assets" at bounding box center [139, 118] width 130 height 15
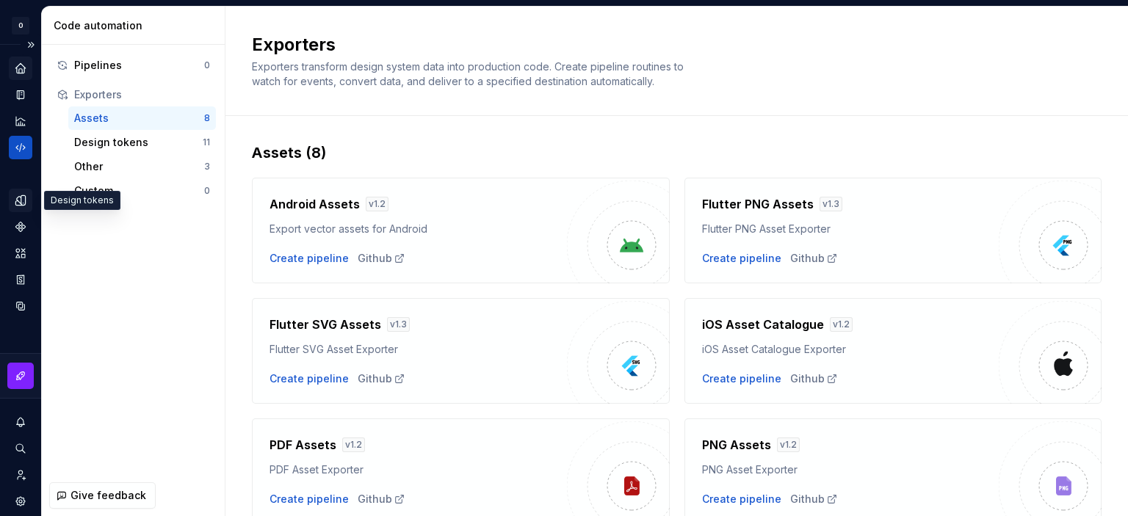
click at [27, 199] on div "Design tokens" at bounding box center [20, 200] width 23 height 23
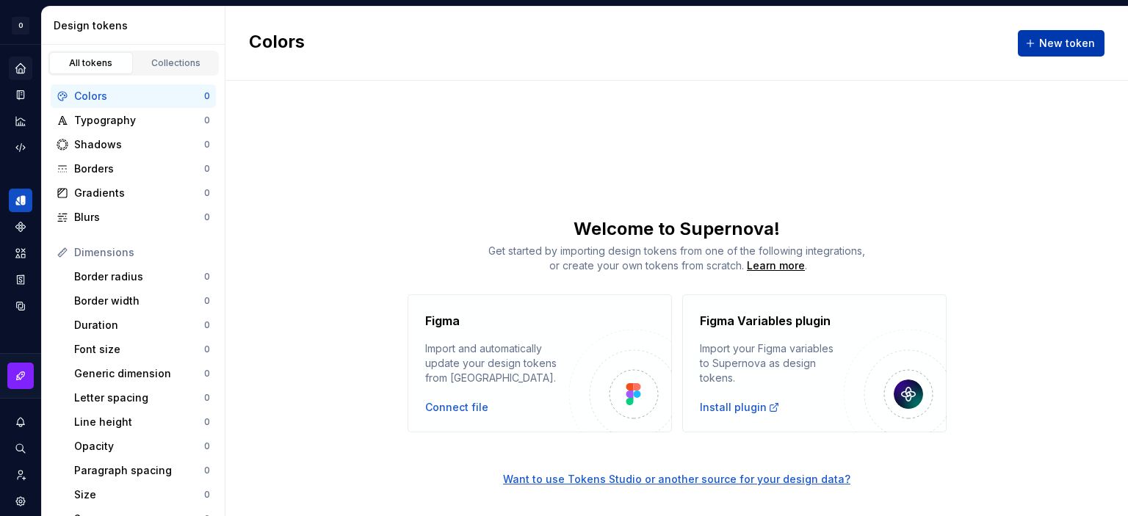
click at [1067, 54] on button "New token" at bounding box center [1061, 43] width 87 height 26
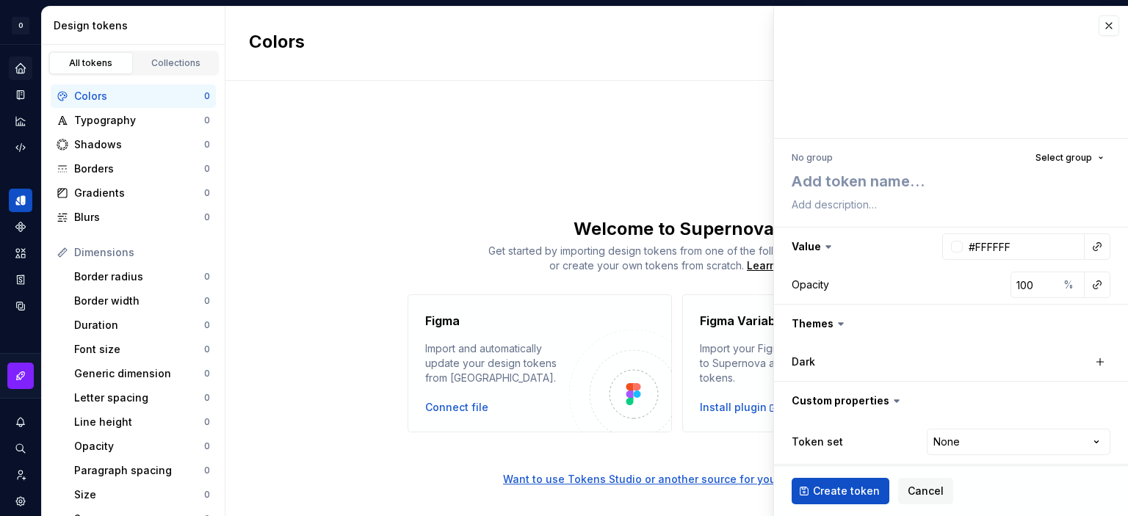
click at [684, 73] on div "Colors New token" at bounding box center [676, 44] width 902 height 74
click at [540, 110] on div "Colors New token Welcome to Supernova! Get started by importing design tokens f…" at bounding box center [676, 262] width 902 height 510
click at [1103, 20] on button "button" at bounding box center [1108, 25] width 21 height 21
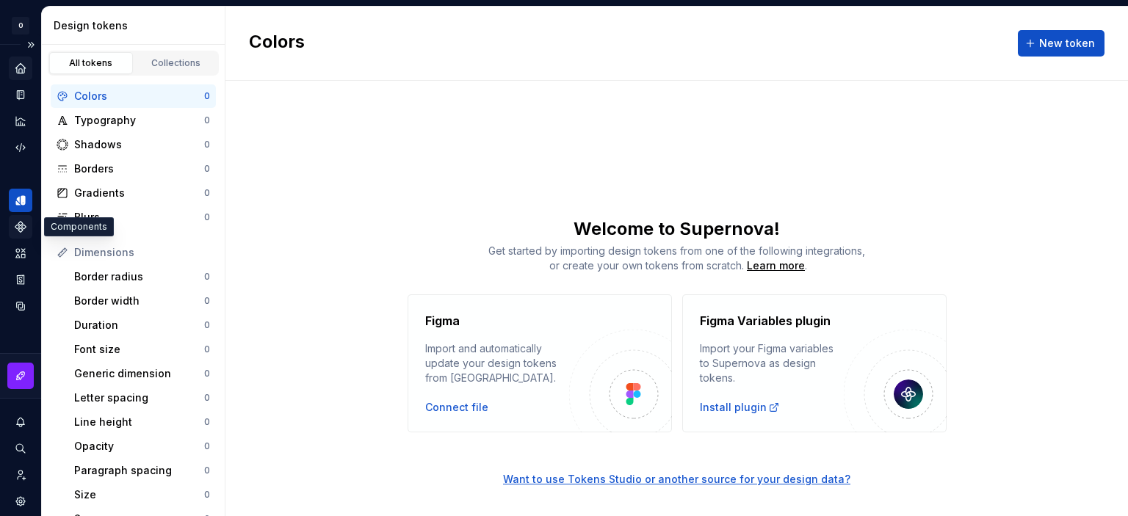
click at [26, 228] on icon "Components" at bounding box center [20, 226] width 13 height 13
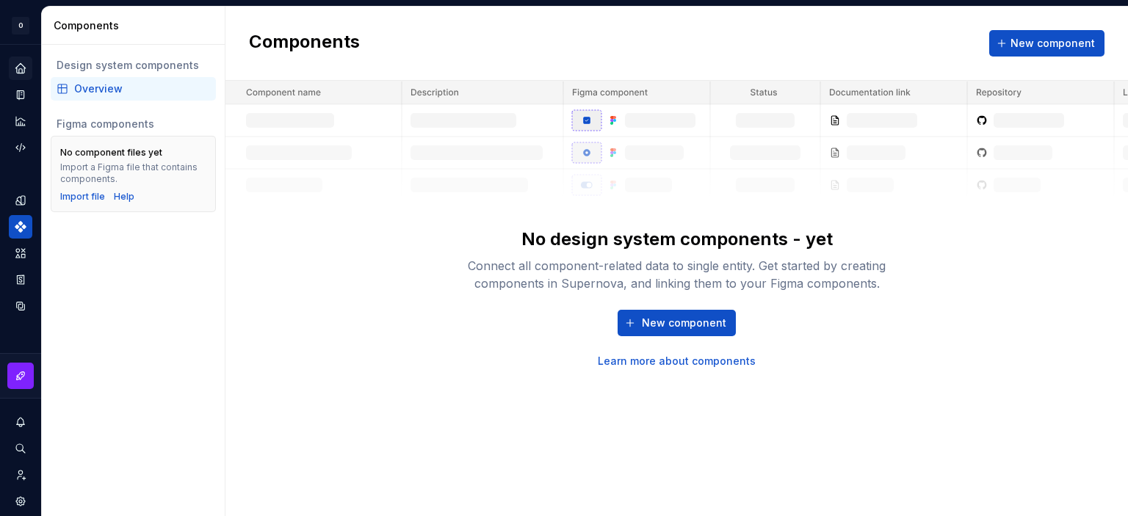
click at [990, 46] on div "Components New component" at bounding box center [676, 44] width 902 height 74
click at [1006, 44] on button "New component" at bounding box center [1046, 43] width 115 height 26
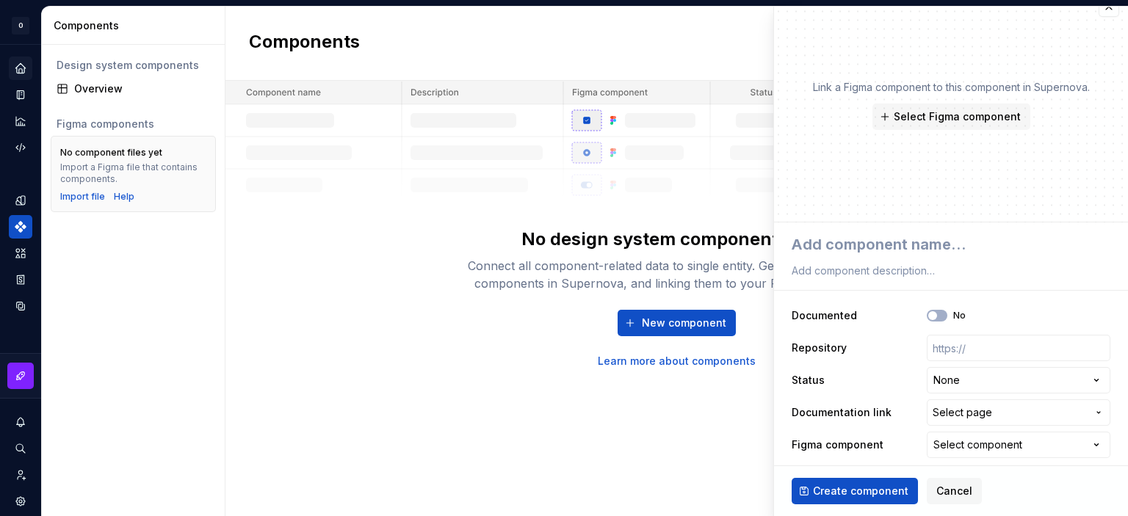
scroll to position [23, 0]
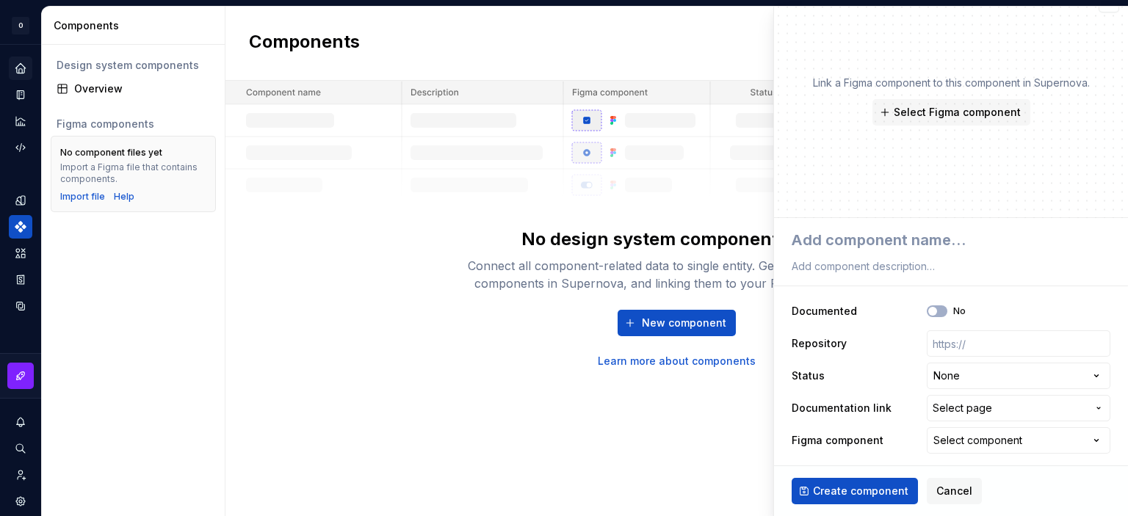
click at [451, 189] on img at bounding box center [676, 141] width 902 height 120
click at [28, 253] on div "Assets" at bounding box center [20, 253] width 23 height 23
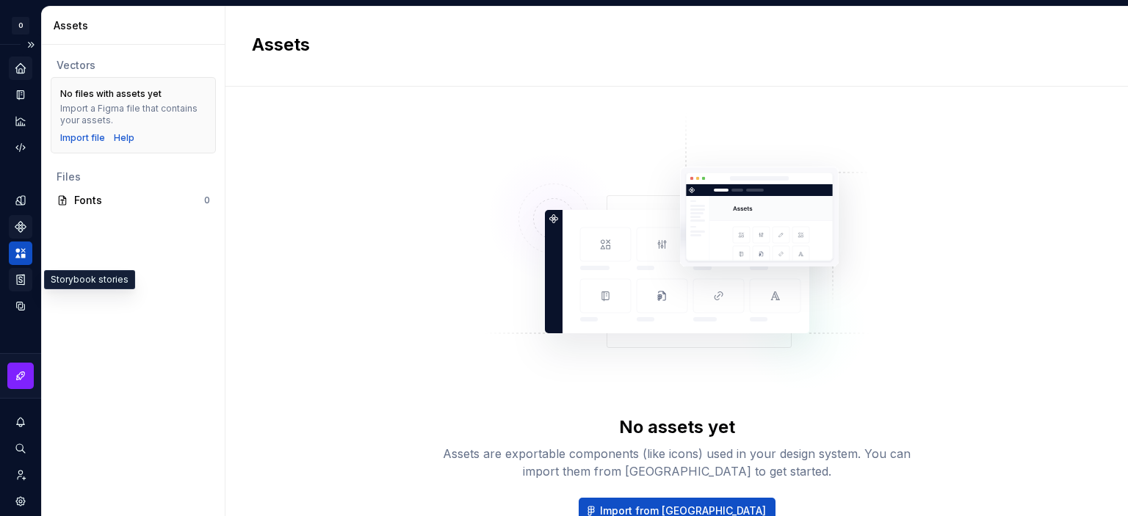
click at [19, 280] on icon "Storybook stories" at bounding box center [20, 279] width 13 height 13
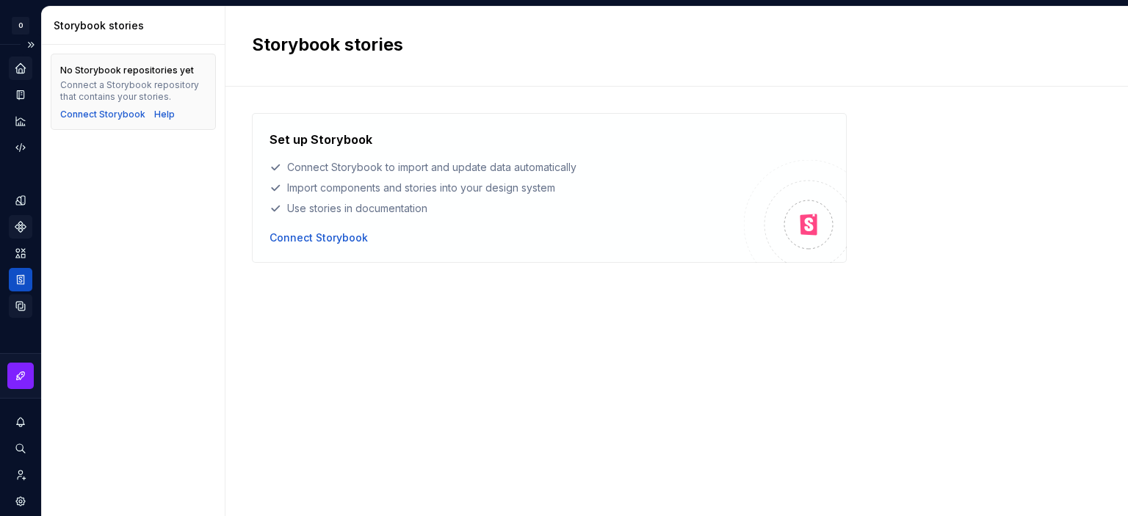
click at [19, 299] on div "Data sources" at bounding box center [20, 305] width 23 height 23
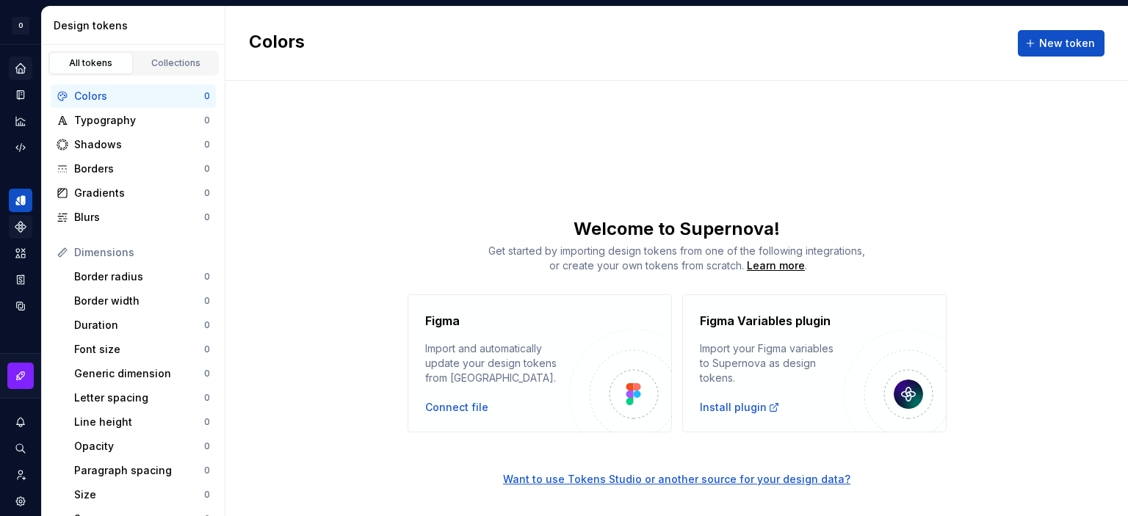
type textarea "*"
